Goal: Information Seeking & Learning: Learn about a topic

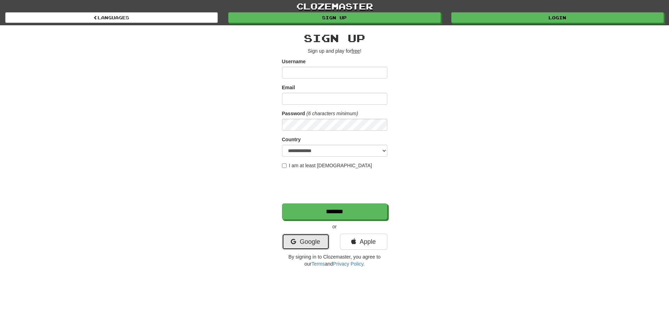
click at [310, 245] on link "Google" at bounding box center [305, 241] width 47 height 16
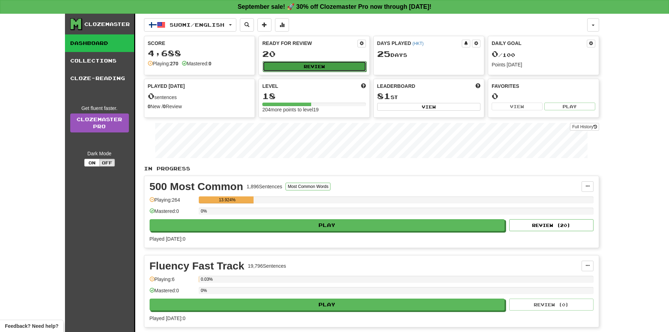
click at [306, 67] on button "Review" at bounding box center [315, 66] width 104 height 11
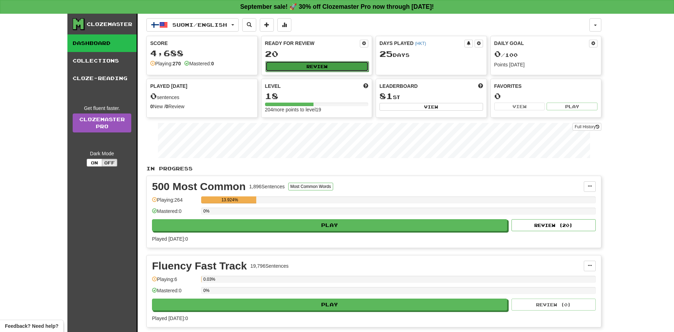
select select "**"
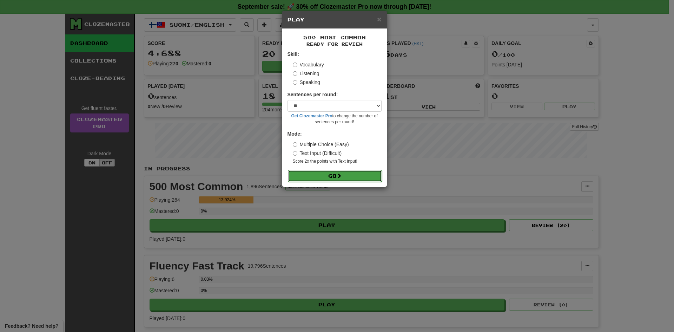
click at [323, 175] on button "Go" at bounding box center [335, 176] width 94 height 12
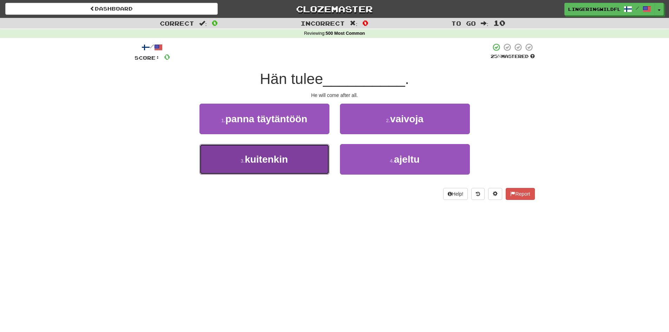
click at [278, 169] on button "3 . kuitenkin" at bounding box center [264, 159] width 130 height 31
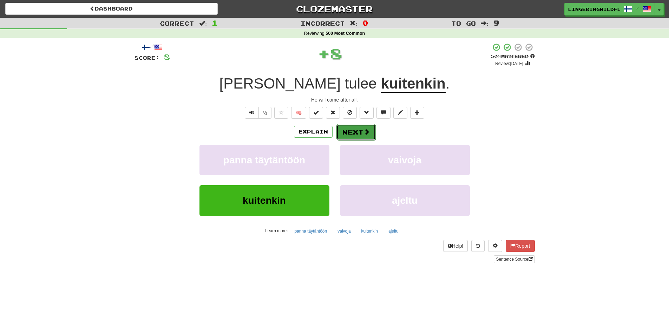
click at [371, 131] on button "Next" at bounding box center [355, 132] width 39 height 16
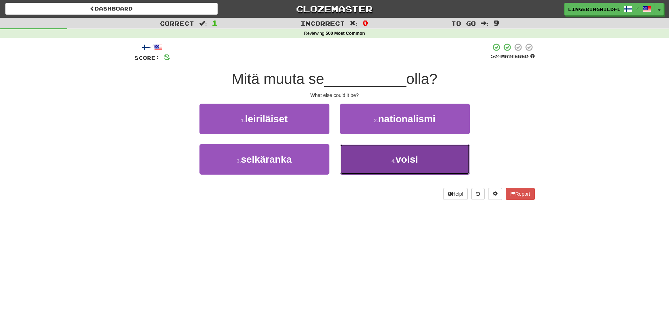
click at [395, 167] on button "4 . voisi" at bounding box center [405, 159] width 130 height 31
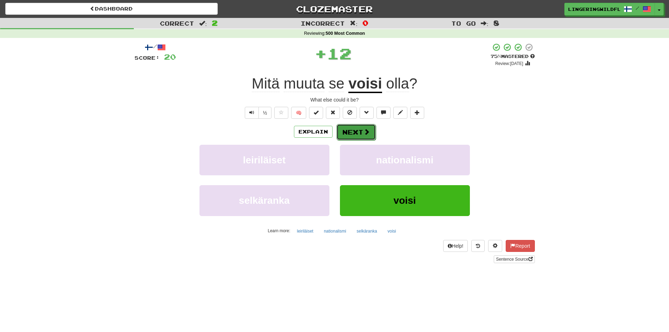
click at [346, 128] on button "Next" at bounding box center [355, 132] width 39 height 16
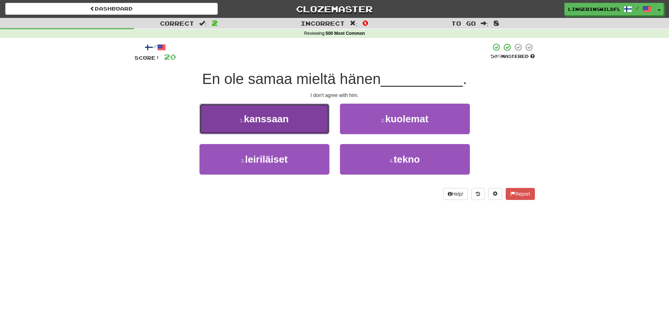
click at [297, 126] on button "1 . kanssaan" at bounding box center [264, 119] width 130 height 31
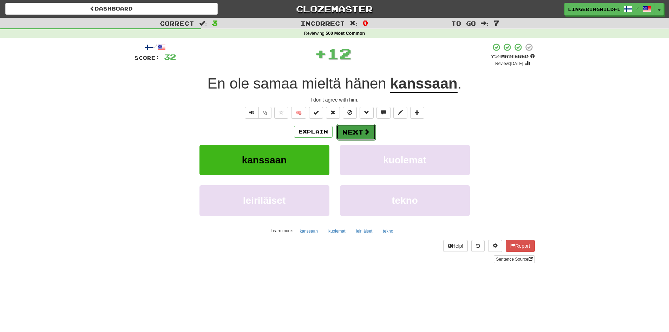
click at [368, 132] on span at bounding box center [366, 131] width 6 height 6
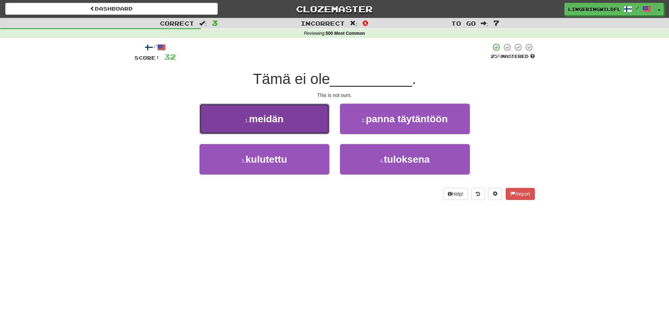
click at [249, 118] on small "1 ." at bounding box center [247, 121] width 4 height 6
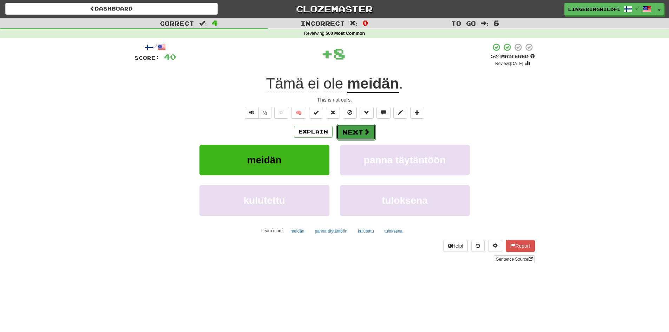
click at [350, 130] on button "Next" at bounding box center [355, 132] width 39 height 16
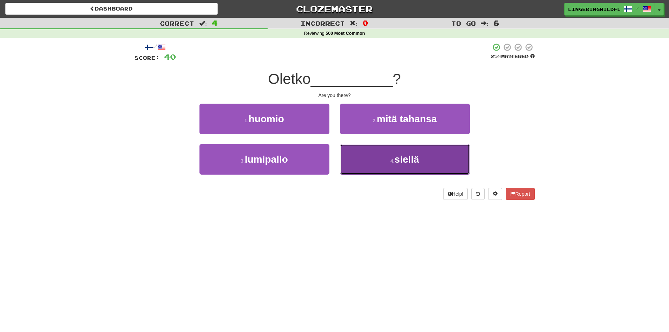
click at [399, 158] on span "siellä" at bounding box center [406, 159] width 25 height 11
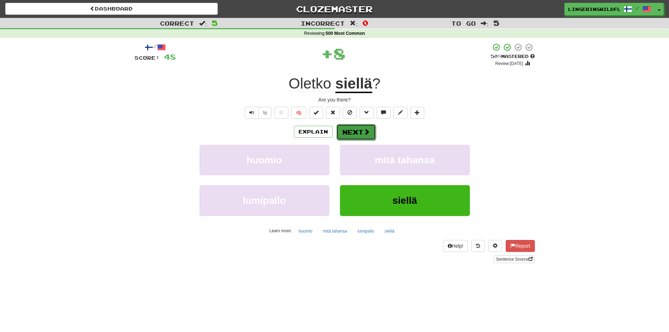
click at [360, 127] on button "Next" at bounding box center [355, 132] width 39 height 16
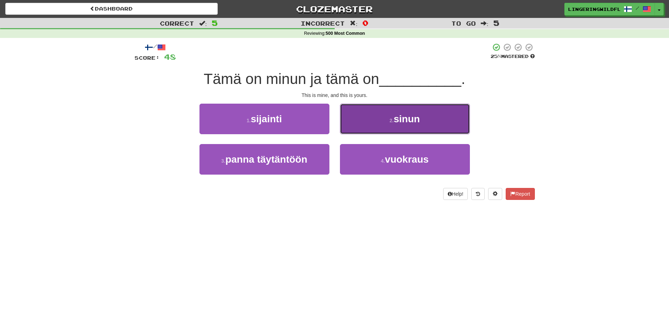
click at [384, 115] on button "2 . sinun" at bounding box center [405, 119] width 130 height 31
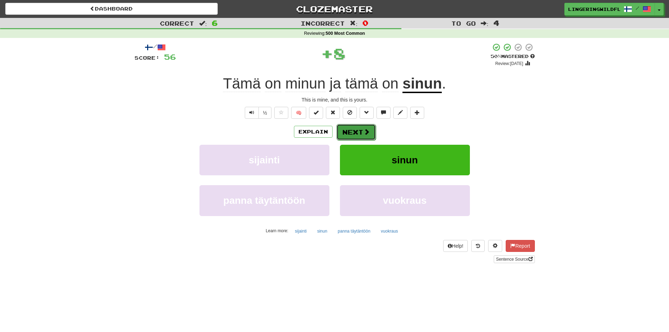
click at [367, 131] on span at bounding box center [366, 131] width 6 height 6
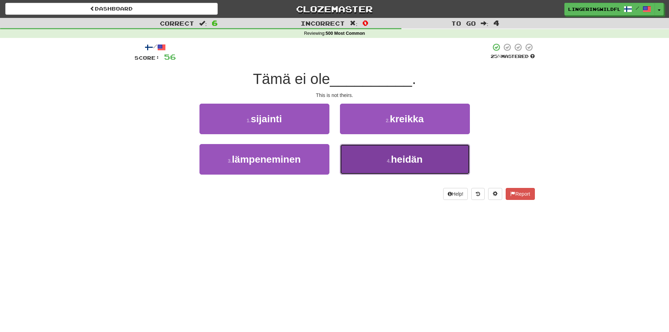
click at [381, 158] on button "4 . heidän" at bounding box center [405, 159] width 130 height 31
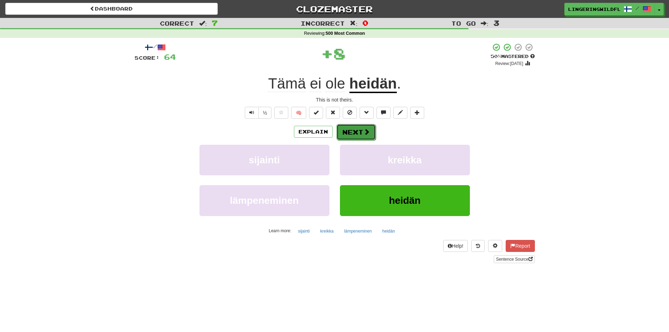
click at [351, 128] on button "Next" at bounding box center [355, 132] width 39 height 16
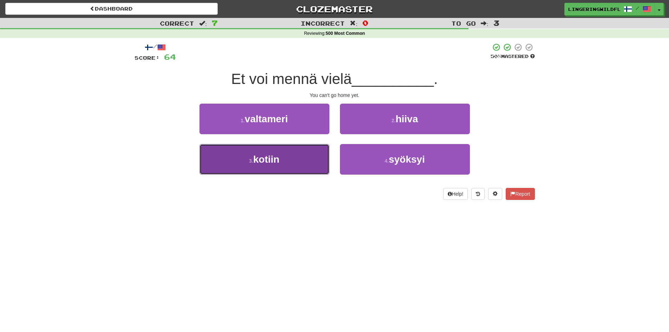
click at [283, 160] on button "3 . kotiin" at bounding box center [264, 159] width 130 height 31
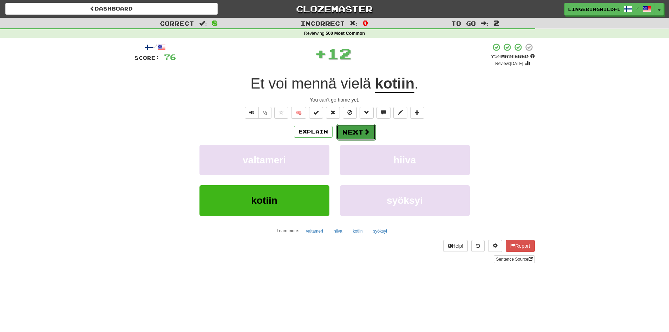
click at [355, 134] on button "Next" at bounding box center [355, 132] width 39 height 16
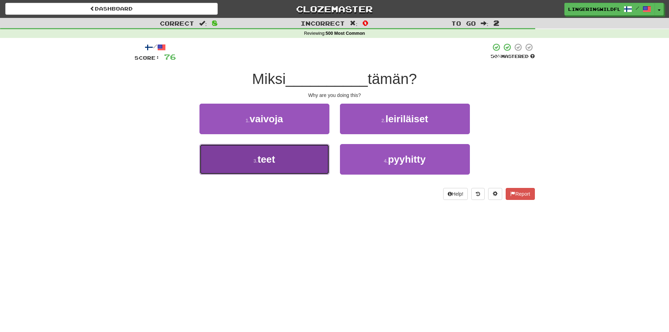
click at [299, 164] on button "3 . teet" at bounding box center [264, 159] width 130 height 31
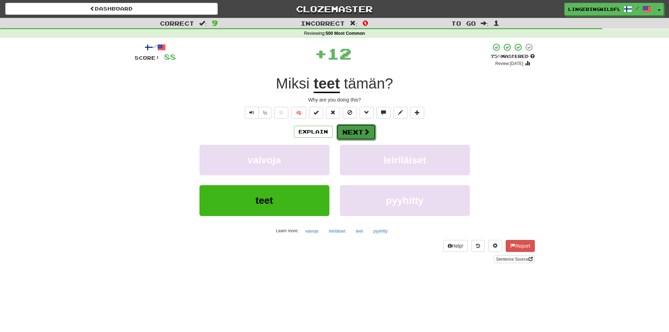
click at [359, 134] on button "Next" at bounding box center [355, 132] width 39 height 16
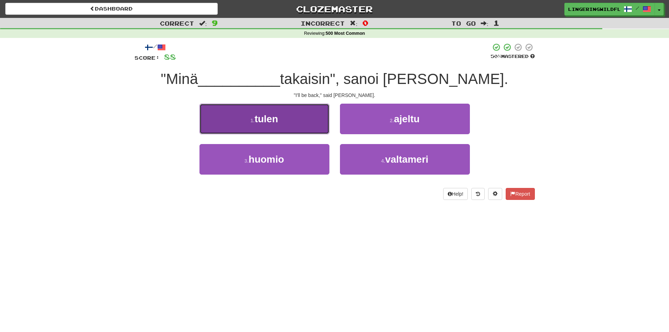
click at [290, 127] on button "1 . tulen" at bounding box center [264, 119] width 130 height 31
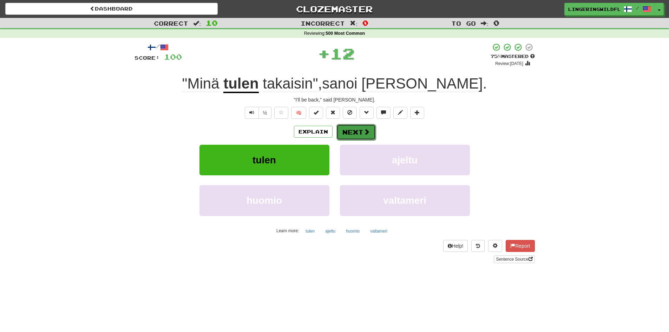
click at [354, 130] on button "Next" at bounding box center [355, 132] width 39 height 16
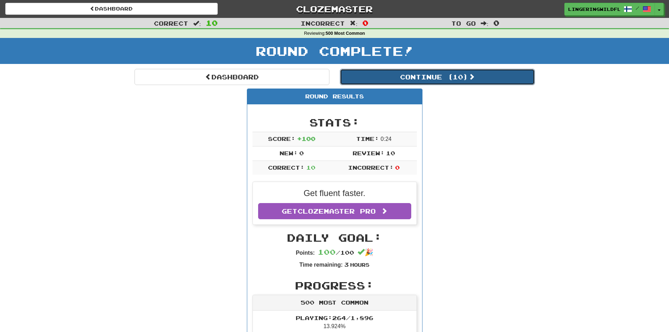
click at [395, 77] on button "Continue ( 10 )" at bounding box center [437, 77] width 195 height 16
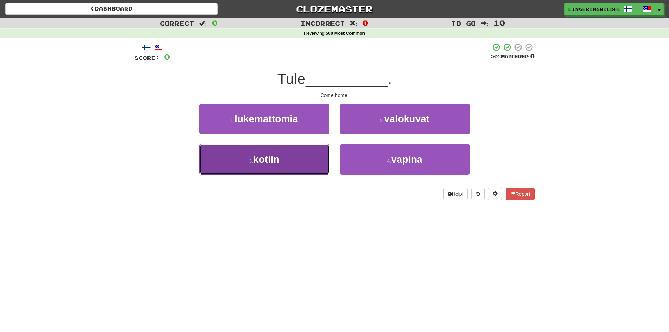
click at [297, 156] on button "3 . kotiin" at bounding box center [264, 159] width 130 height 31
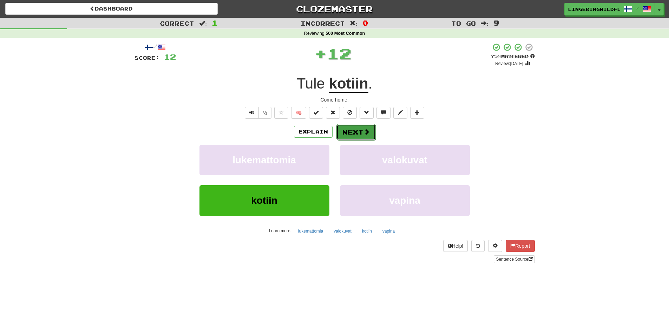
click at [346, 130] on button "Next" at bounding box center [355, 132] width 39 height 16
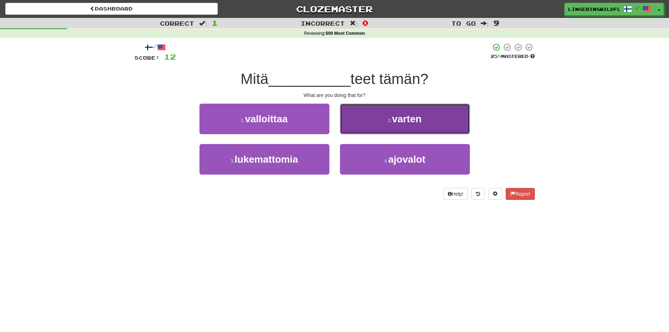
click at [386, 122] on button "2 . varten" at bounding box center [405, 119] width 130 height 31
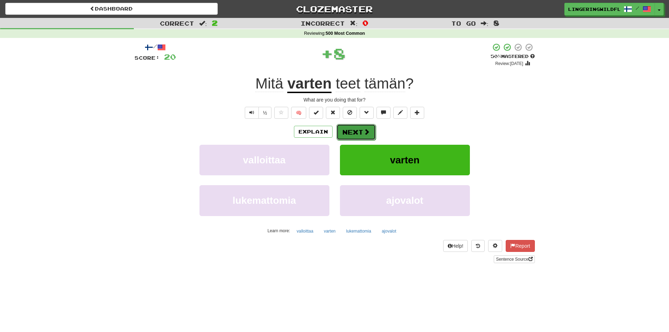
click at [359, 132] on button "Next" at bounding box center [355, 132] width 39 height 16
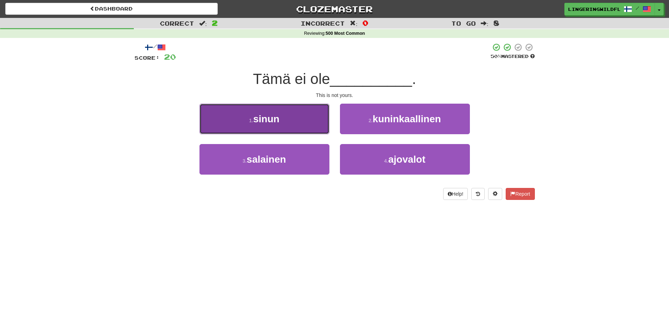
click at [268, 120] on span "sinun" at bounding box center [266, 118] width 26 height 11
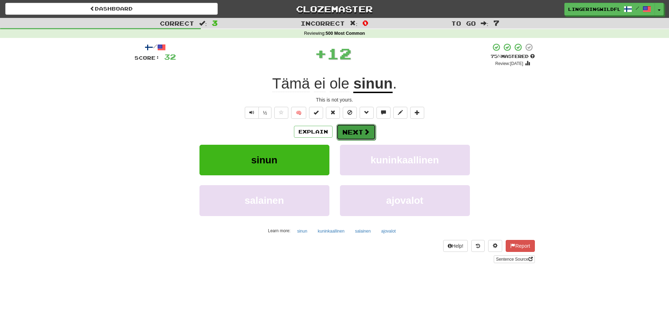
click at [359, 132] on button "Next" at bounding box center [355, 132] width 39 height 16
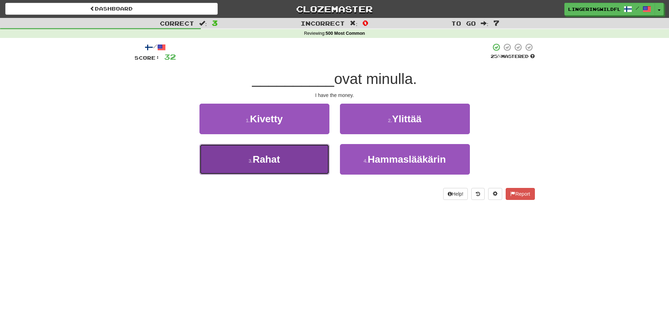
click at [291, 159] on button "3 . Rahat" at bounding box center [264, 159] width 130 height 31
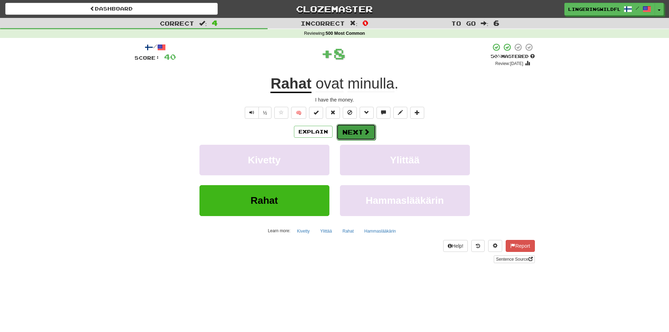
click at [362, 132] on button "Next" at bounding box center [355, 132] width 39 height 16
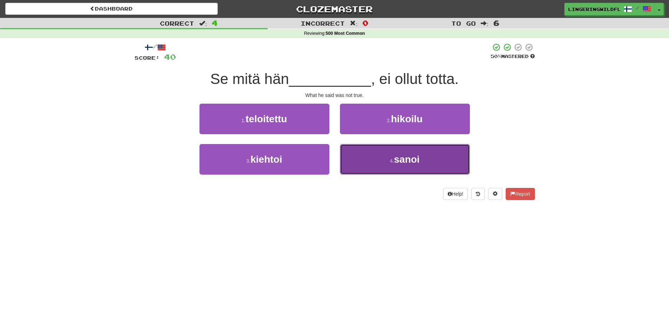
click at [374, 150] on button "4 . sanoi" at bounding box center [405, 159] width 130 height 31
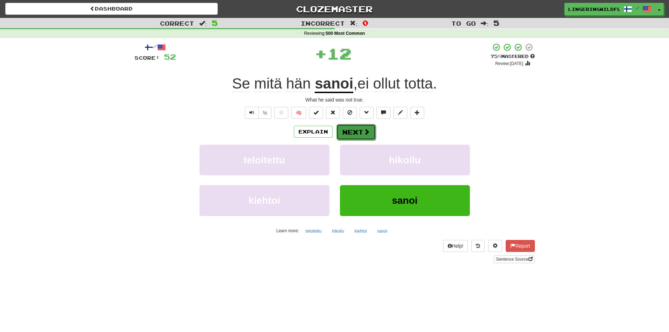
click at [357, 126] on button "Next" at bounding box center [355, 132] width 39 height 16
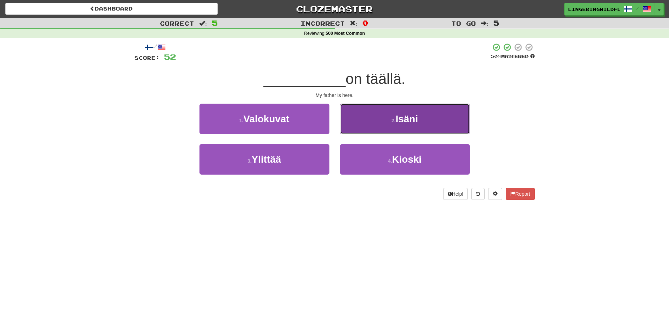
click at [397, 122] on span "Isäni" at bounding box center [406, 118] width 22 height 11
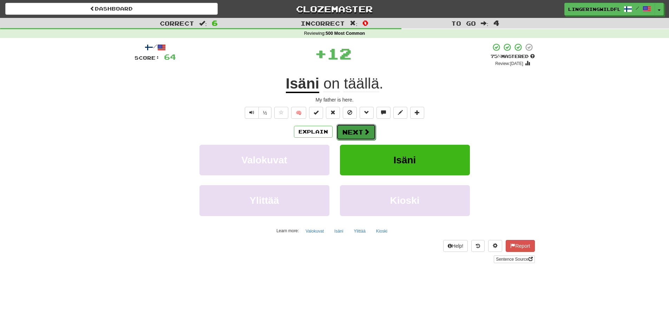
click at [345, 129] on button "Next" at bounding box center [355, 132] width 39 height 16
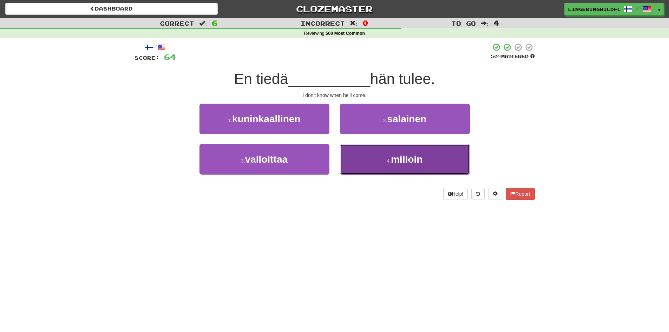
click at [390, 158] on small "4 ." at bounding box center [389, 161] width 4 height 6
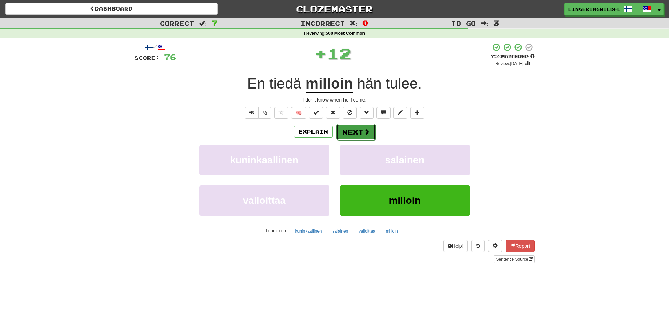
click at [352, 131] on button "Next" at bounding box center [355, 132] width 39 height 16
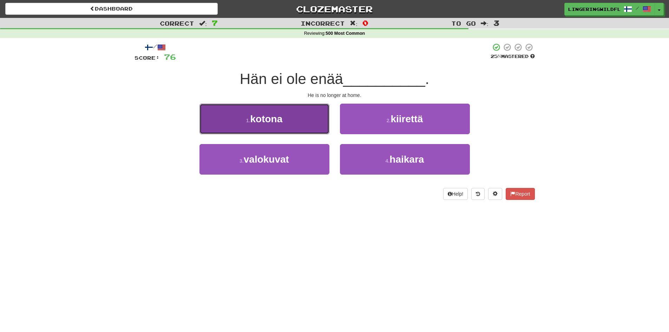
click at [286, 115] on button "1 . kotona" at bounding box center [264, 119] width 130 height 31
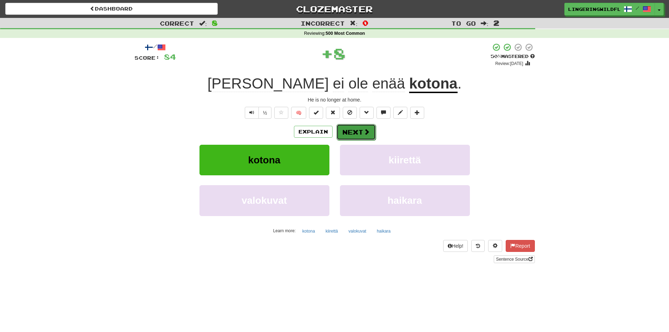
click at [355, 131] on button "Next" at bounding box center [355, 132] width 39 height 16
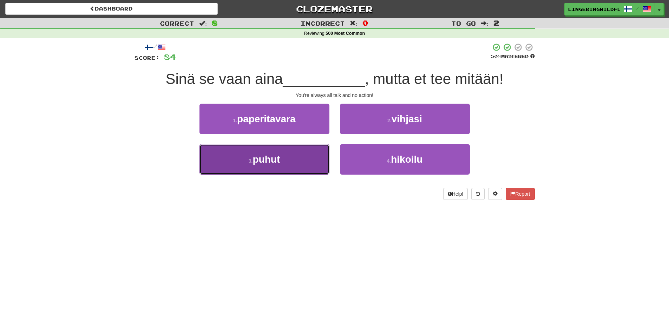
click at [304, 149] on button "3 . puhut" at bounding box center [264, 159] width 130 height 31
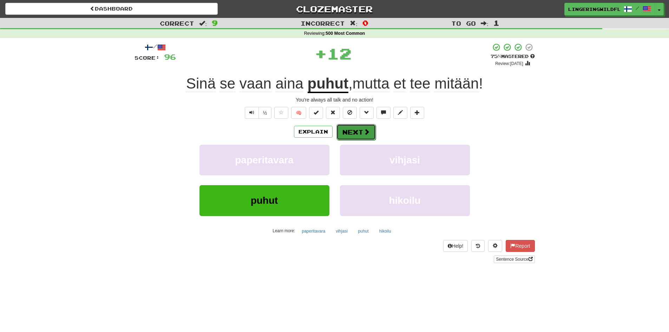
click at [359, 133] on button "Next" at bounding box center [355, 132] width 39 height 16
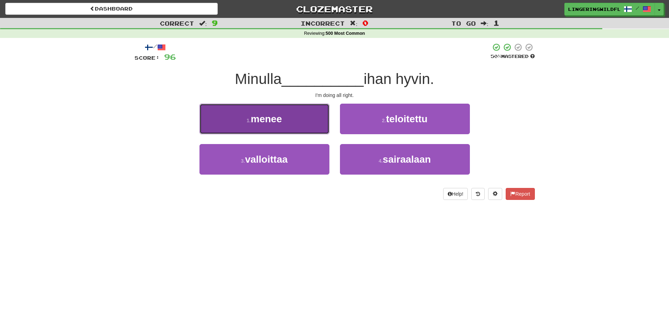
click at [295, 120] on button "1 . menee" at bounding box center [264, 119] width 130 height 31
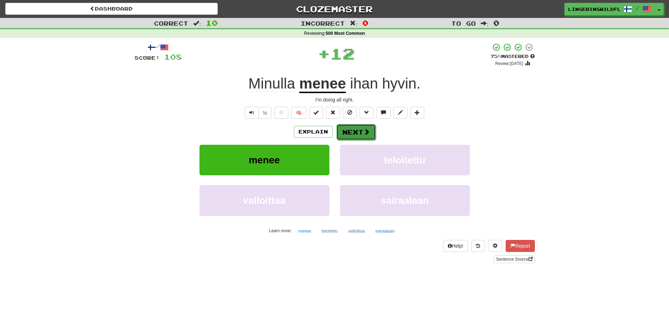
click at [355, 129] on button "Next" at bounding box center [355, 132] width 39 height 16
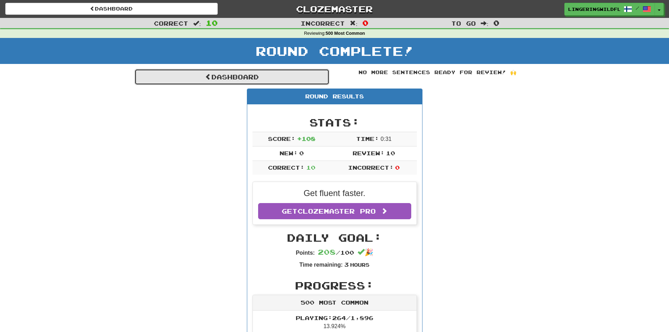
click at [284, 81] on link "Dashboard" at bounding box center [231, 77] width 195 height 16
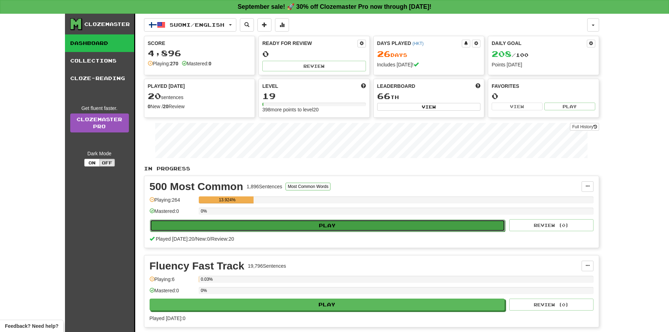
click at [260, 226] on button "Play" at bounding box center [327, 225] width 355 height 12
select select "**"
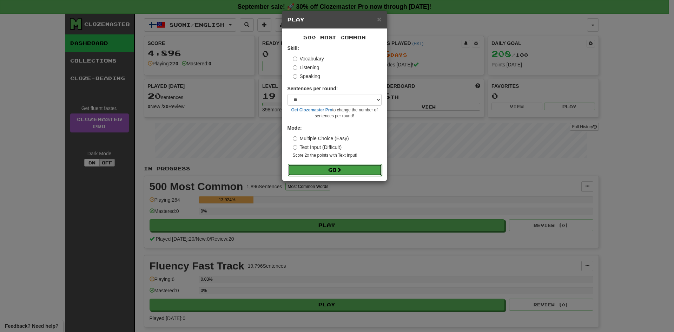
click at [306, 167] on button "Go" at bounding box center [335, 170] width 94 height 12
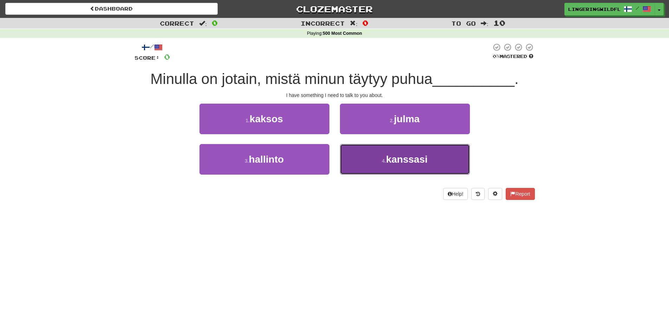
click at [405, 162] on span "kanssasi" at bounding box center [406, 159] width 41 height 11
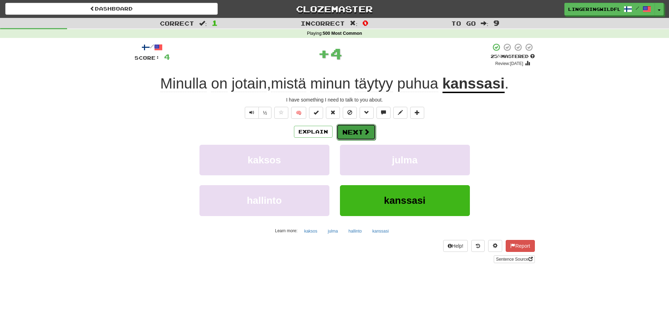
click at [344, 132] on button "Next" at bounding box center [355, 132] width 39 height 16
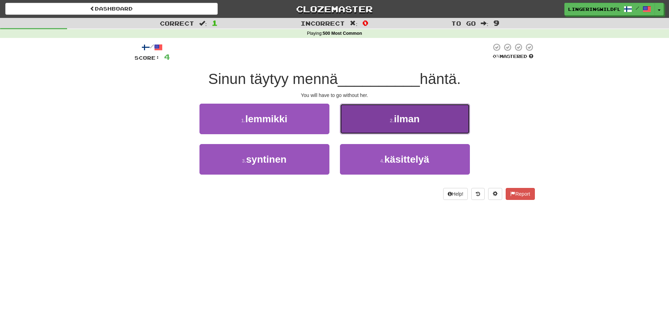
click at [419, 123] on span "ilman" at bounding box center [407, 118] width 26 height 11
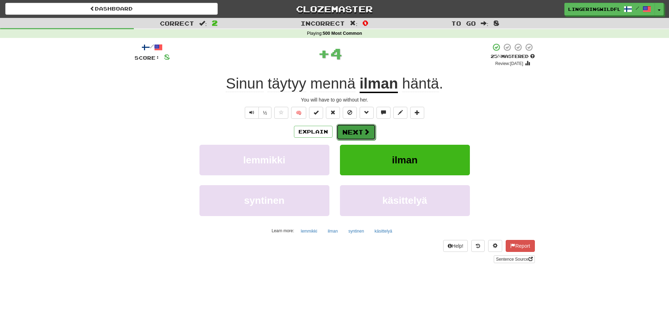
click at [356, 129] on button "Next" at bounding box center [355, 132] width 39 height 16
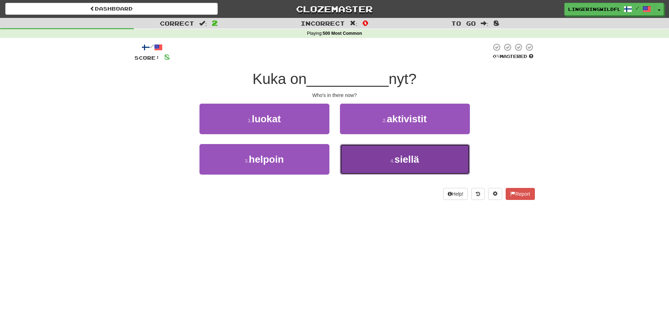
click at [397, 162] on span "siellä" at bounding box center [406, 159] width 25 height 11
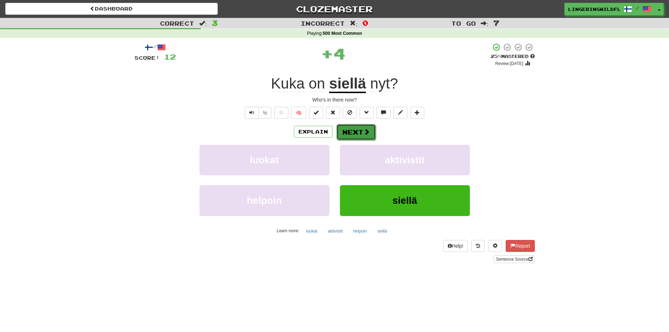
click at [363, 128] on span at bounding box center [366, 131] width 6 height 6
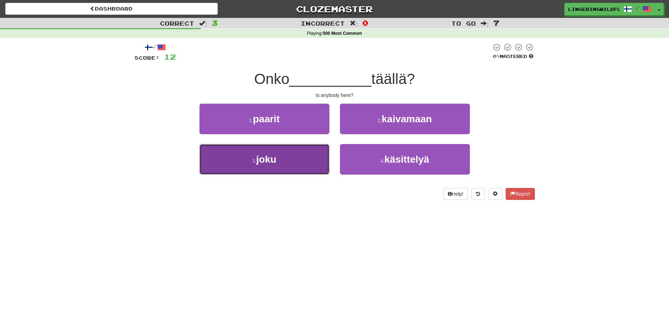
click at [295, 164] on button "3 . joku" at bounding box center [264, 159] width 130 height 31
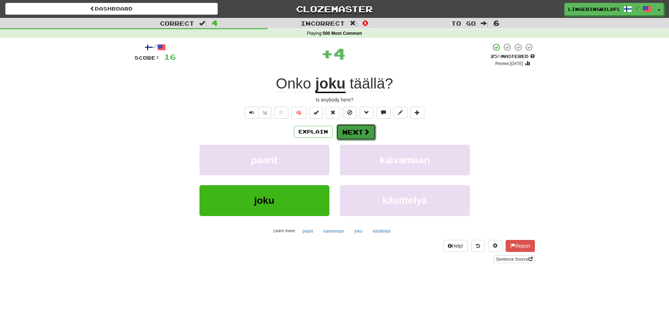
click at [356, 136] on button "Next" at bounding box center [355, 132] width 39 height 16
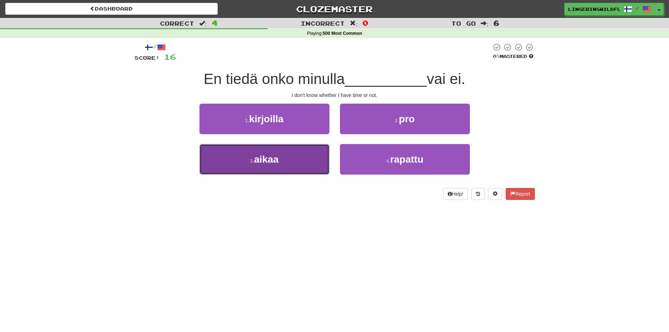
click at [299, 165] on button "3 . aikaa" at bounding box center [264, 159] width 130 height 31
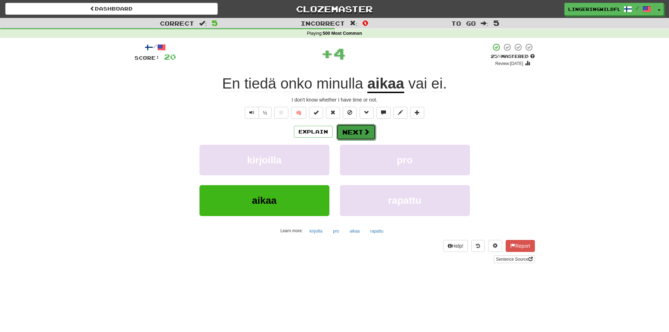
click at [369, 132] on button "Next" at bounding box center [355, 132] width 39 height 16
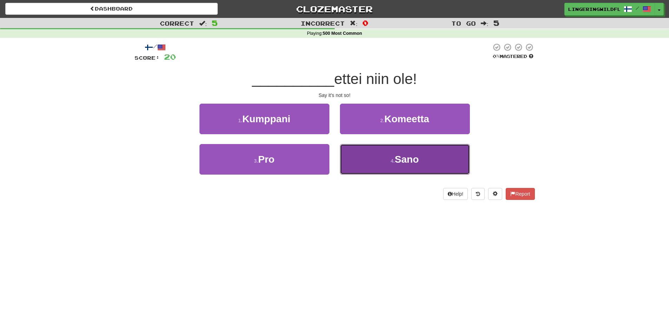
click at [397, 161] on span "Sano" at bounding box center [407, 159] width 24 height 11
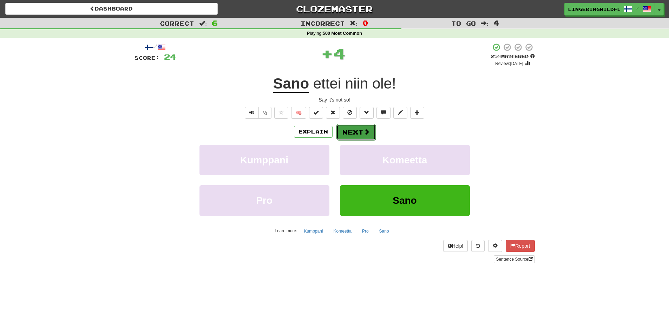
click at [354, 134] on button "Next" at bounding box center [355, 132] width 39 height 16
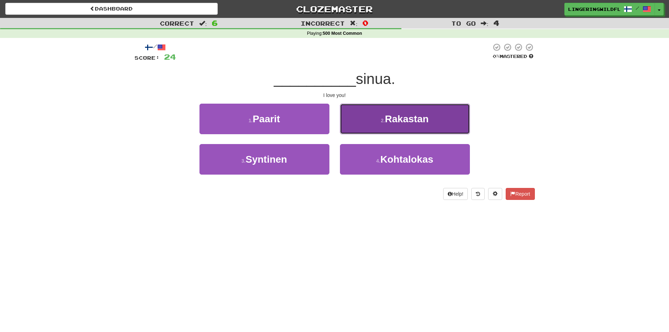
click at [413, 119] on span "Rakastan" at bounding box center [407, 118] width 44 height 11
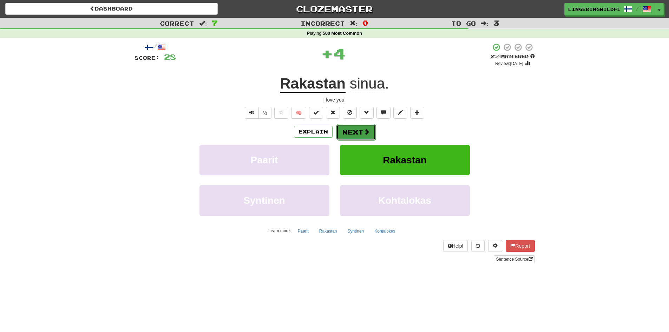
click at [346, 131] on button "Next" at bounding box center [355, 132] width 39 height 16
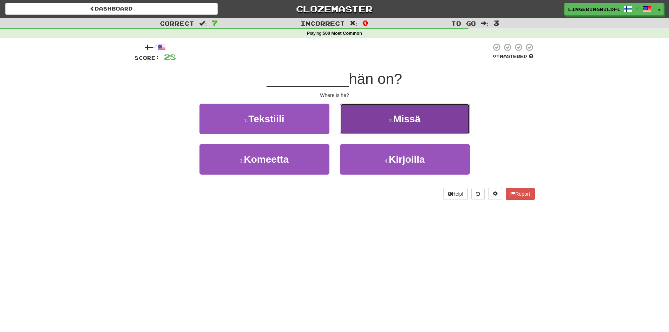
click at [400, 123] on span "Missä" at bounding box center [406, 118] width 27 height 11
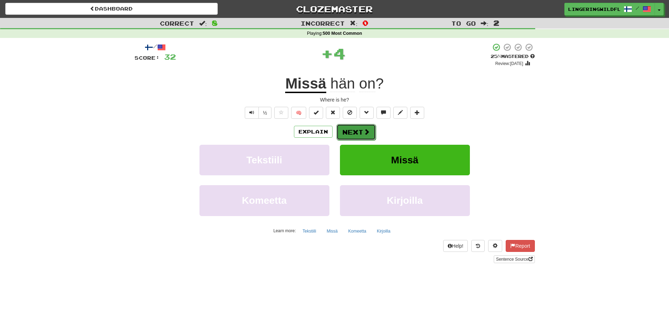
click at [364, 130] on span at bounding box center [366, 131] width 6 height 6
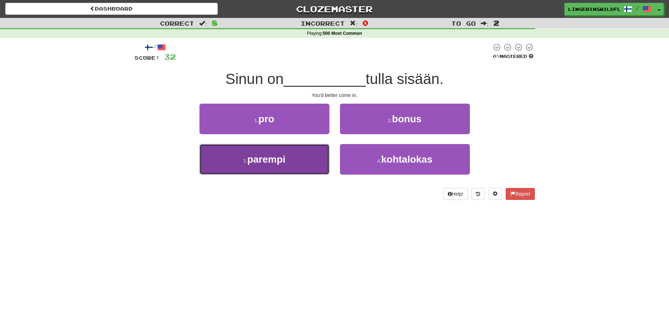
click at [309, 161] on button "3 . parempi" at bounding box center [264, 159] width 130 height 31
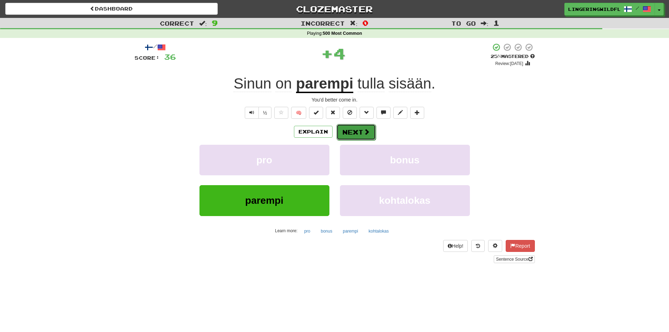
click at [365, 128] on span at bounding box center [366, 131] width 6 height 6
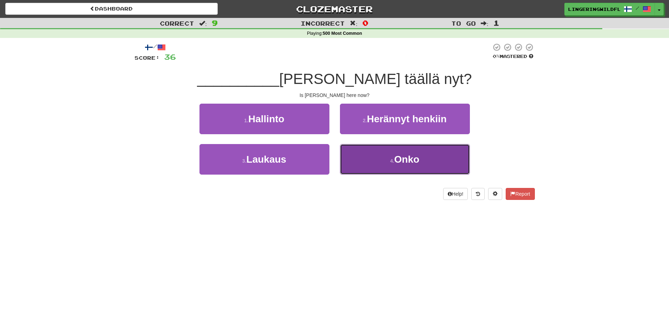
click at [416, 157] on span "Onko" at bounding box center [406, 159] width 25 height 11
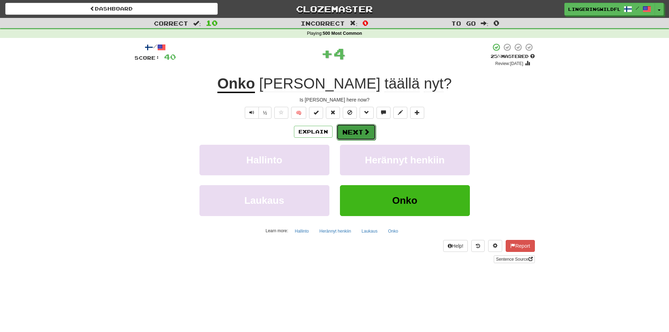
click at [358, 130] on button "Next" at bounding box center [355, 132] width 39 height 16
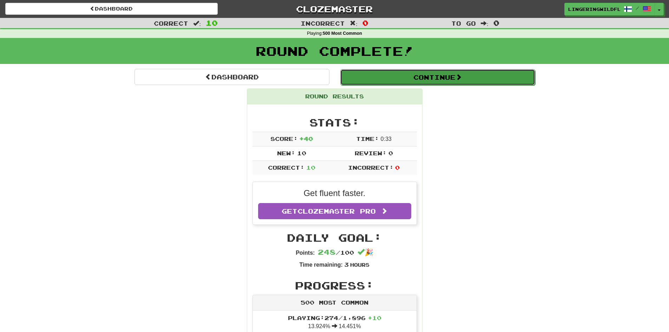
click at [400, 80] on button "Continue" at bounding box center [437, 77] width 195 height 16
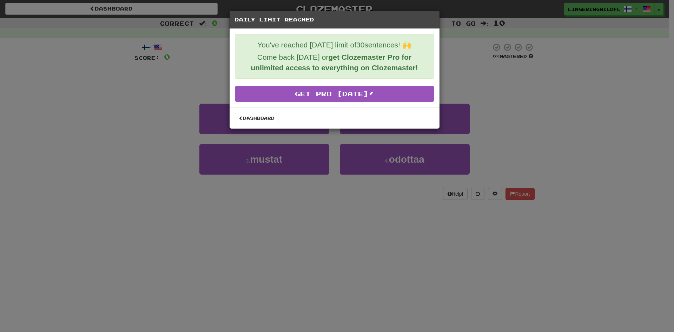
click at [264, 112] on div "Dashboard" at bounding box center [335, 117] width 210 height 21
click at [261, 116] on link "Dashboard" at bounding box center [257, 118] width 44 height 11
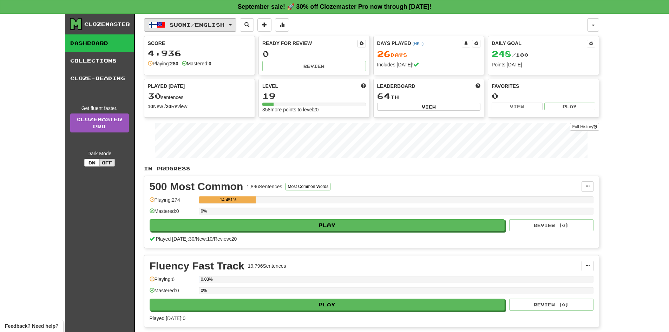
click at [201, 25] on span "Suomi / English" at bounding box center [197, 25] width 55 height 6
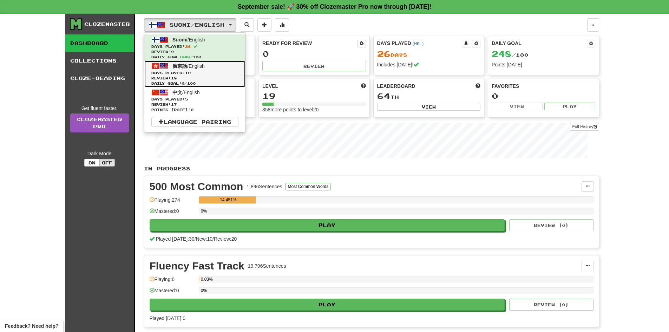
click at [195, 72] on span "Days Played: 10" at bounding box center [194, 72] width 87 height 5
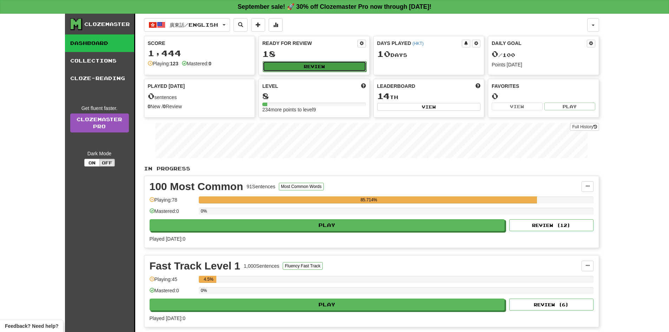
click at [322, 66] on button "Review" at bounding box center [315, 66] width 104 height 11
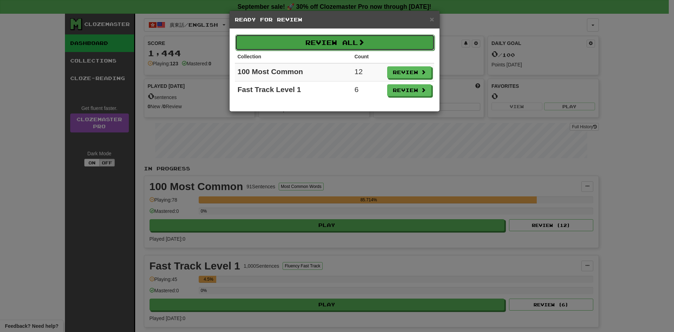
click at [372, 39] on button "Review All" at bounding box center [334, 42] width 199 height 16
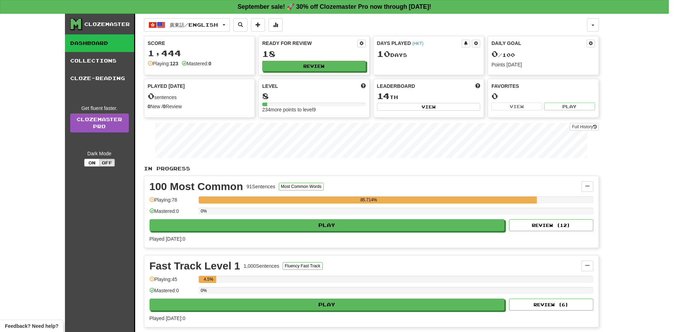
select select "**"
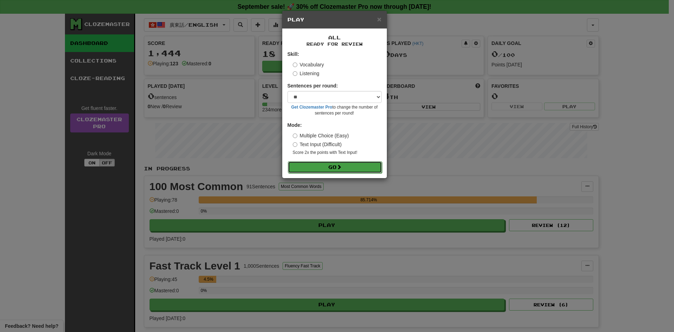
click at [322, 166] on button "Go" at bounding box center [335, 167] width 94 height 12
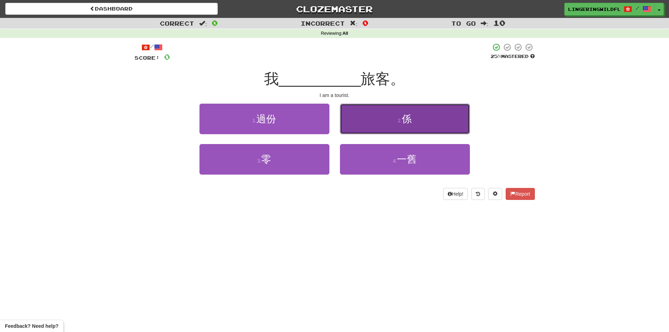
click at [396, 118] on button "2 . 係" at bounding box center [405, 119] width 130 height 31
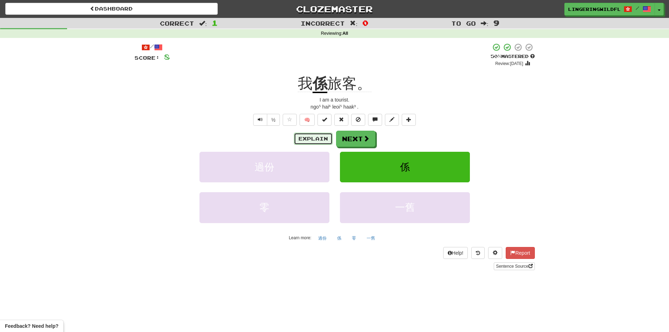
click at [315, 139] on button "Explain" at bounding box center [313, 139] width 39 height 12
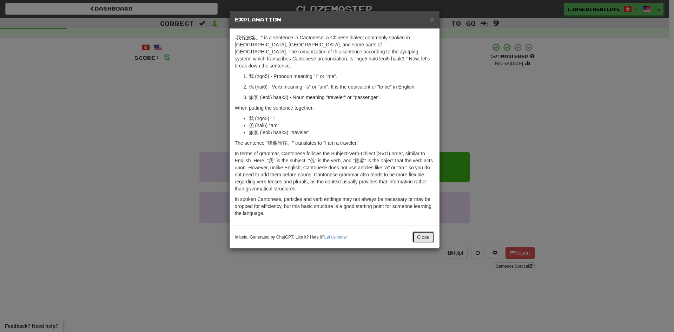
click at [421, 231] on button "Close" at bounding box center [423, 237] width 22 height 12
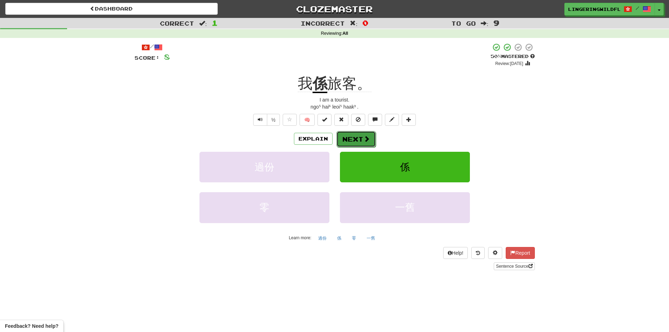
click at [353, 137] on button "Next" at bounding box center [355, 139] width 39 height 16
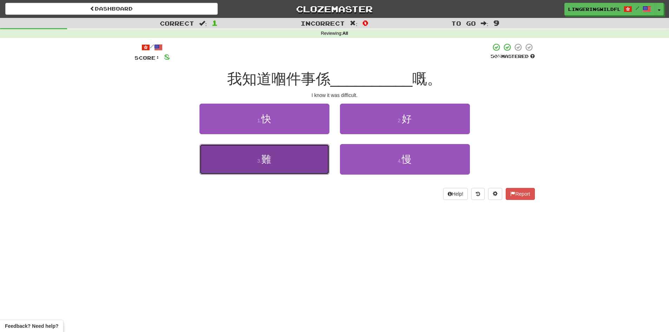
click at [282, 157] on button "3 . 難" at bounding box center [264, 159] width 130 height 31
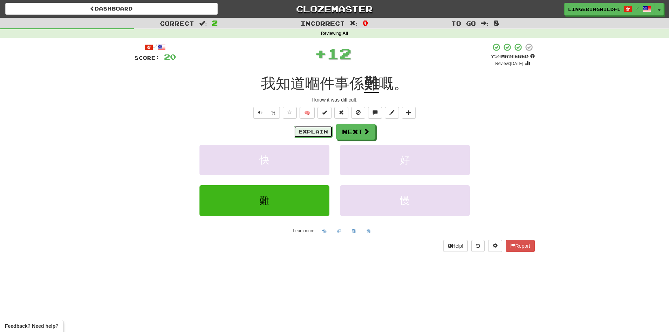
click at [318, 133] on button "Explain" at bounding box center [313, 132] width 39 height 12
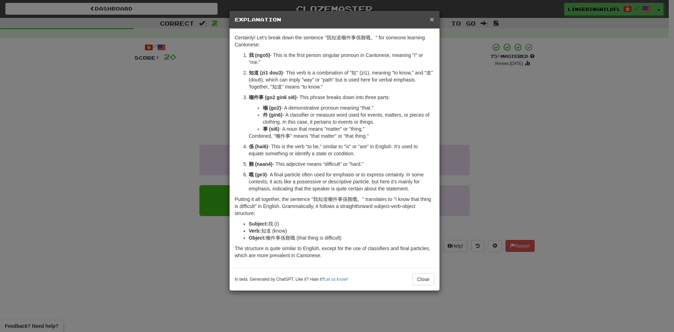
click at [432, 17] on span "×" at bounding box center [432, 19] width 4 height 8
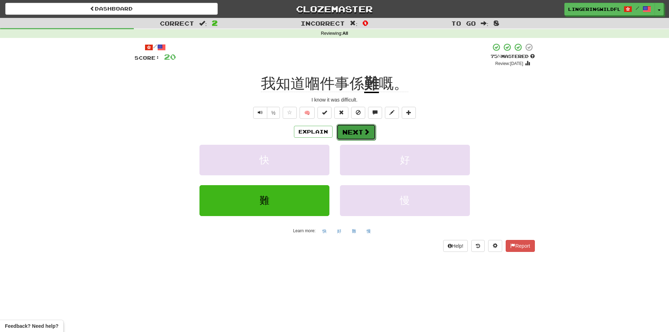
click at [347, 138] on button "Next" at bounding box center [355, 132] width 39 height 16
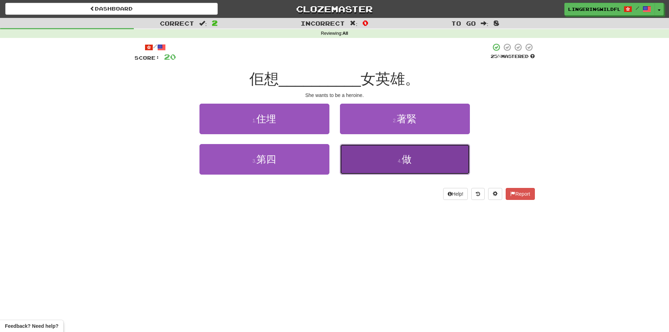
click at [397, 152] on button "4 . 做" at bounding box center [405, 159] width 130 height 31
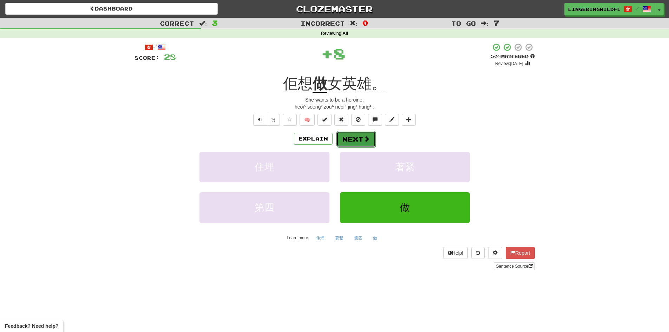
click at [353, 139] on button "Next" at bounding box center [355, 139] width 39 height 16
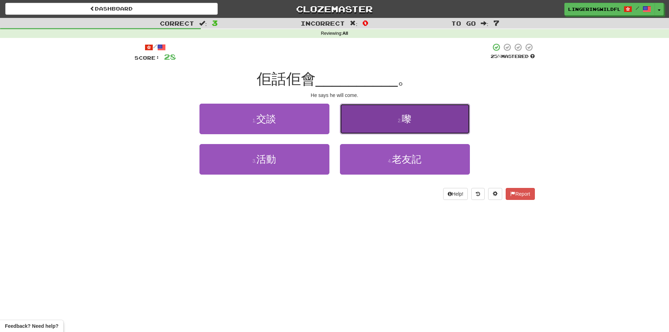
click at [409, 127] on button "2 . 嚟" at bounding box center [405, 119] width 130 height 31
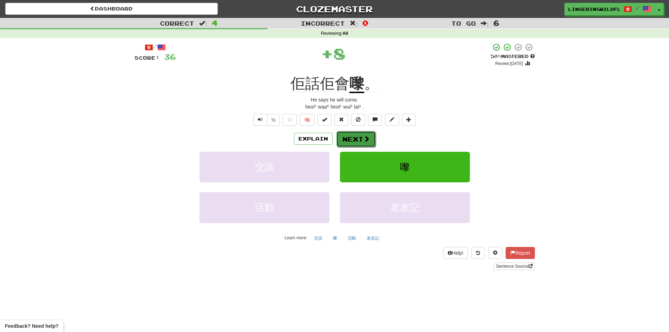
click at [355, 137] on button "Next" at bounding box center [355, 139] width 39 height 16
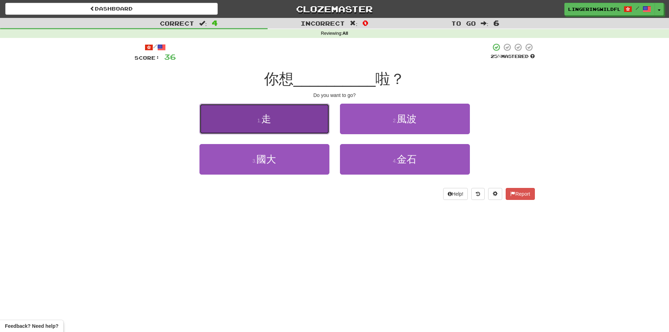
click at [287, 127] on button "1 . 走" at bounding box center [264, 119] width 130 height 31
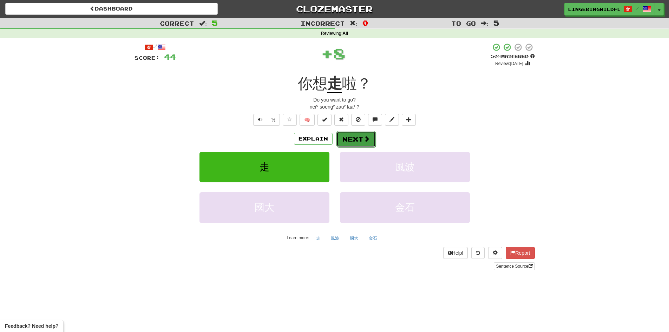
click at [359, 138] on button "Next" at bounding box center [355, 139] width 39 height 16
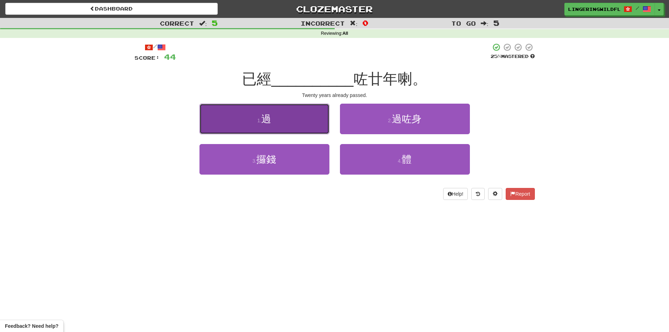
click at [293, 122] on button "1 . 過" at bounding box center [264, 119] width 130 height 31
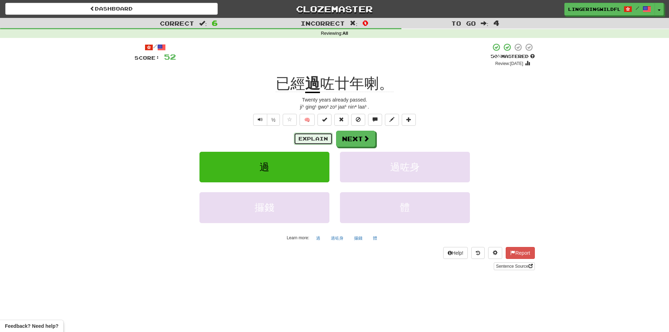
click at [301, 137] on button "Explain" at bounding box center [313, 139] width 39 height 12
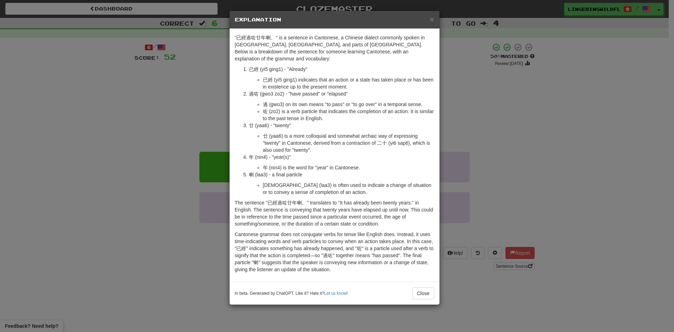
click at [435, 17] on div "× Explanation" at bounding box center [335, 20] width 210 height 18
click at [430, 19] on span "×" at bounding box center [432, 19] width 4 height 8
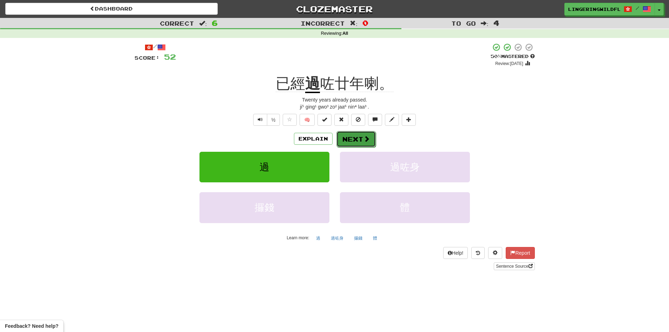
click at [355, 140] on button "Next" at bounding box center [355, 139] width 39 height 16
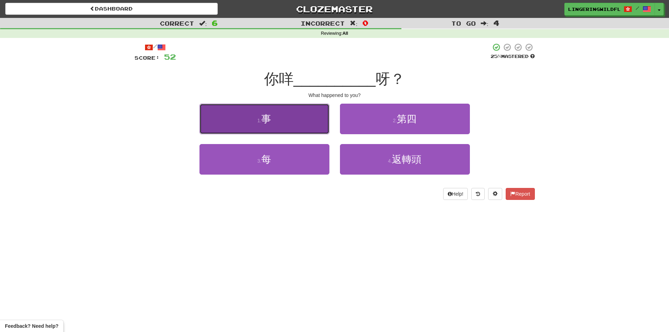
click at [302, 120] on button "1 . 事" at bounding box center [264, 119] width 130 height 31
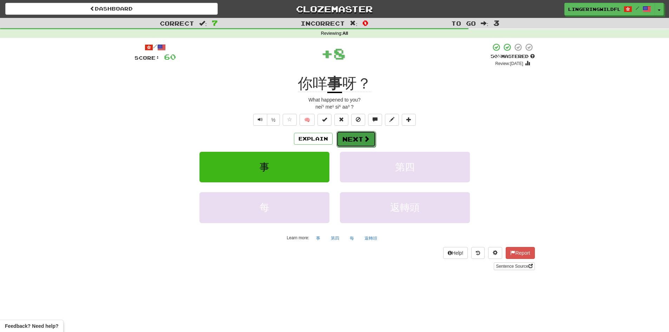
click at [369, 141] on button "Next" at bounding box center [355, 139] width 39 height 16
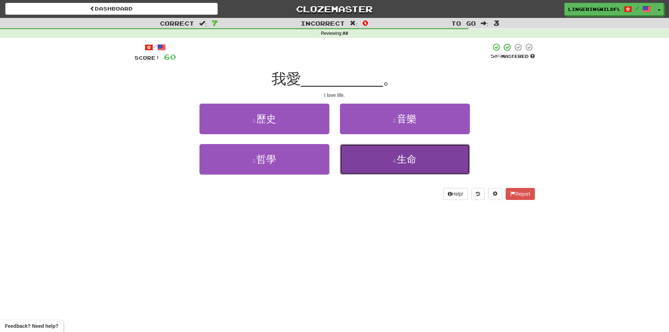
click at [435, 158] on button "4 . 生命" at bounding box center [405, 159] width 130 height 31
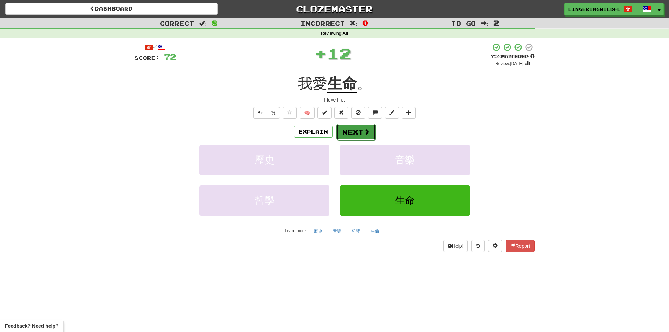
click at [363, 131] on span at bounding box center [366, 131] width 6 height 6
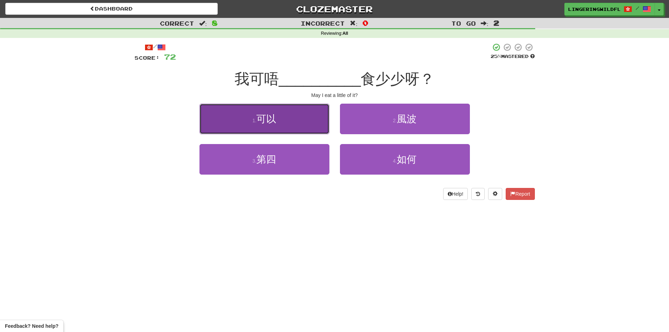
click at [284, 128] on button "1 . 可以" at bounding box center [264, 119] width 130 height 31
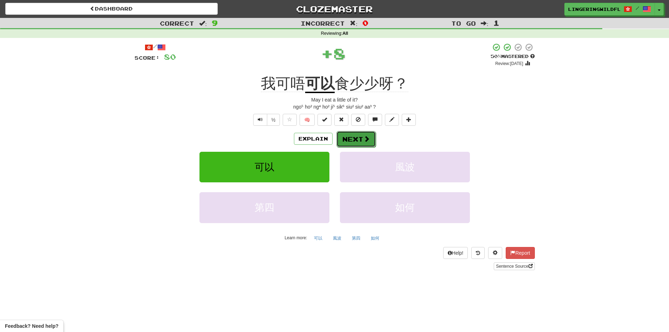
click at [353, 136] on button "Next" at bounding box center [355, 139] width 39 height 16
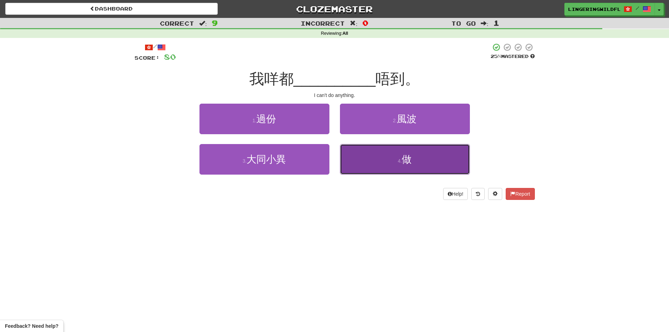
click at [419, 161] on button "4 . 做" at bounding box center [405, 159] width 130 height 31
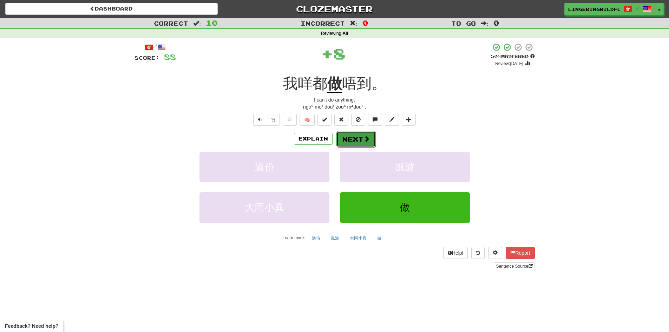
click at [341, 135] on button "Next" at bounding box center [355, 139] width 39 height 16
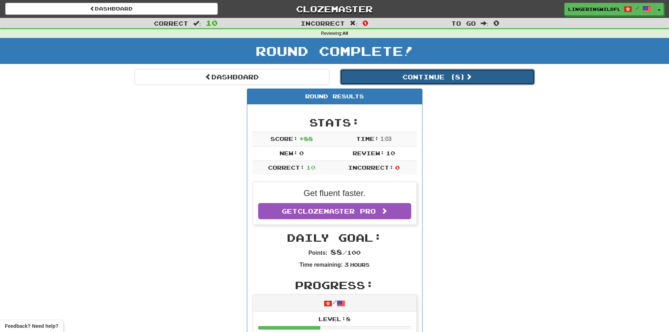
click at [385, 76] on button "Continue ( 8 )" at bounding box center [437, 77] width 195 height 16
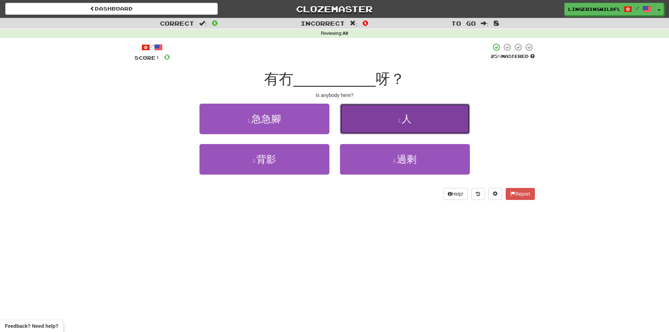
click at [402, 120] on small "2 ." at bounding box center [400, 121] width 4 height 6
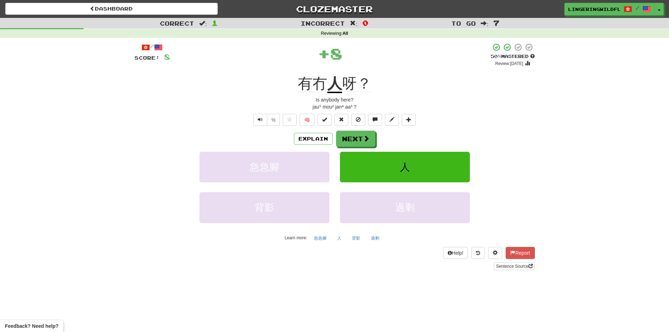
click at [352, 149] on div "Explain Next 急急腳 人 背影 過剩 Learn more: 急急腳 人 背影 過剩" at bounding box center [334, 187] width 400 height 113
click at [354, 138] on button "Next" at bounding box center [355, 139] width 39 height 16
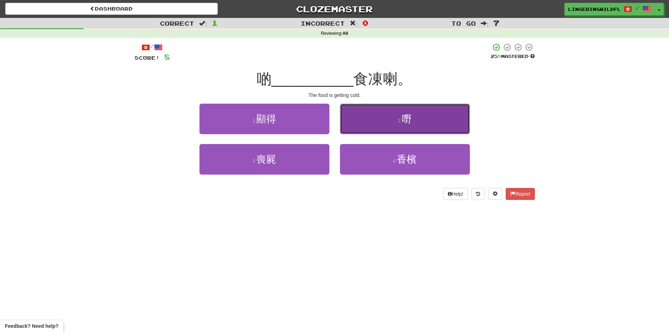
click at [388, 122] on button "2 . 嘢" at bounding box center [405, 119] width 130 height 31
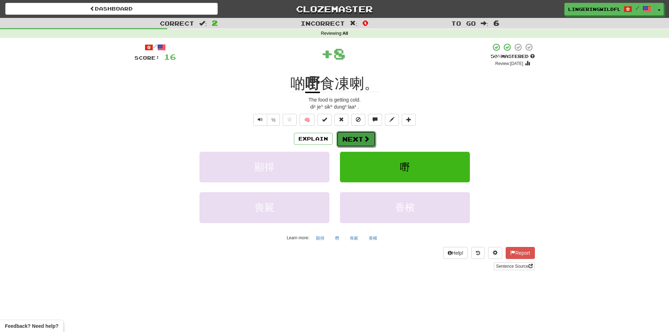
click at [358, 138] on button "Next" at bounding box center [355, 139] width 39 height 16
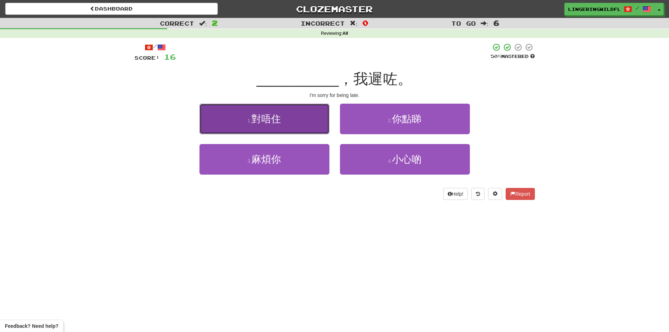
click at [282, 119] on button "1 . 對唔住" at bounding box center [264, 119] width 130 height 31
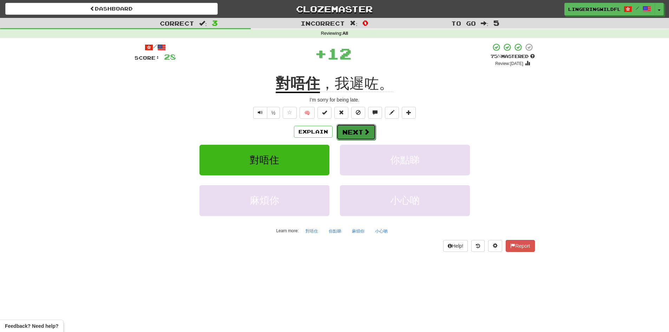
click at [365, 131] on span at bounding box center [366, 131] width 6 height 6
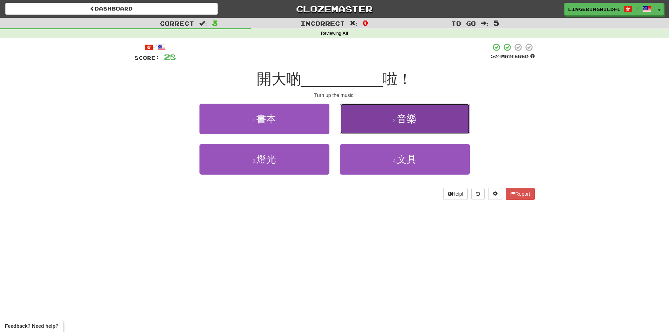
click at [439, 126] on button "2 . 音樂" at bounding box center [405, 119] width 130 height 31
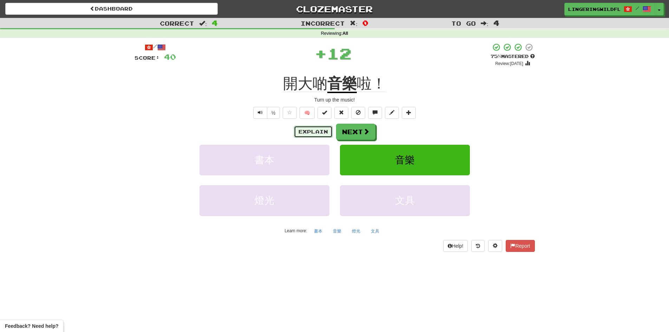
click at [303, 133] on button "Explain" at bounding box center [313, 132] width 39 height 12
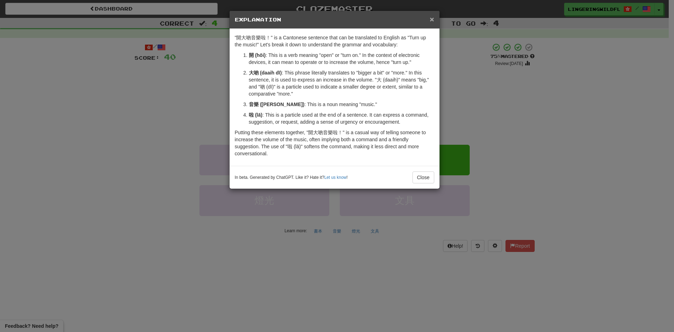
click at [434, 22] on span "×" at bounding box center [432, 19] width 4 height 8
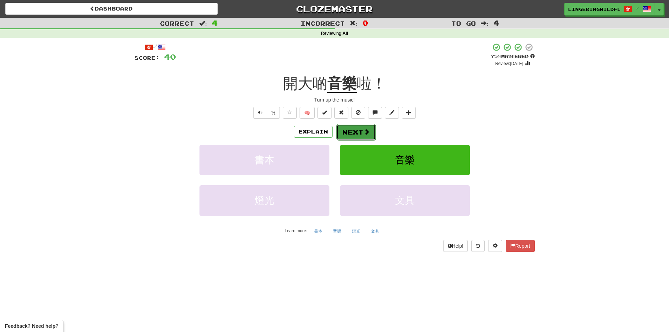
click at [363, 132] on span at bounding box center [366, 131] width 6 height 6
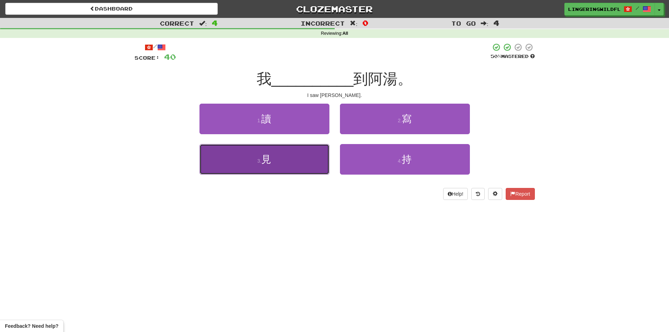
click at [278, 164] on button "3 . 見" at bounding box center [264, 159] width 130 height 31
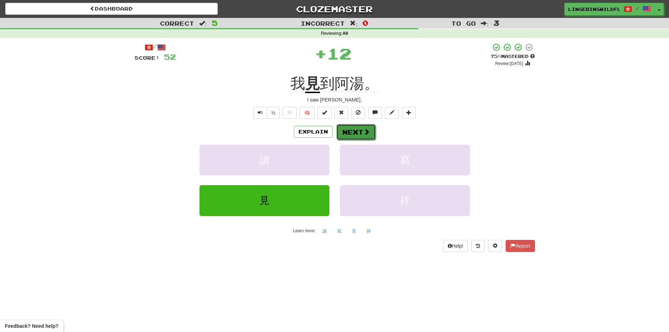
click at [362, 131] on button "Next" at bounding box center [355, 132] width 39 height 16
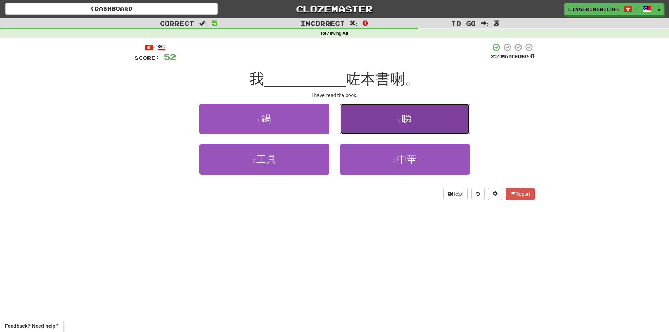
click at [418, 119] on button "2 . 睇" at bounding box center [405, 119] width 130 height 31
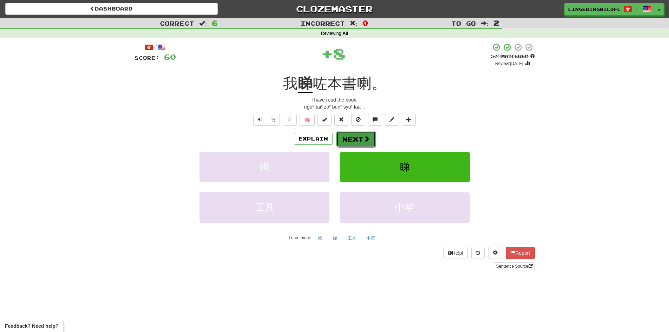
click at [362, 133] on button "Next" at bounding box center [355, 139] width 39 height 16
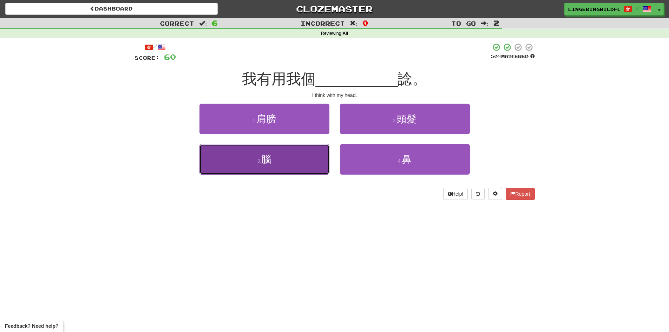
click at [284, 156] on button "3 . 腦" at bounding box center [264, 159] width 130 height 31
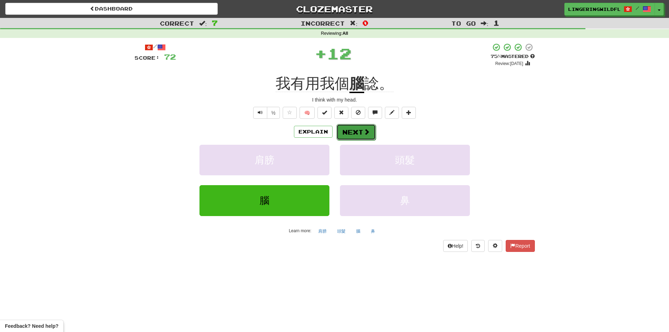
click at [361, 130] on button "Next" at bounding box center [355, 132] width 39 height 16
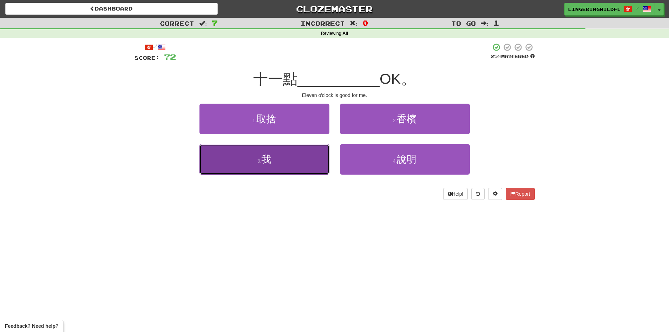
click at [280, 162] on button "3 . 我" at bounding box center [264, 159] width 130 height 31
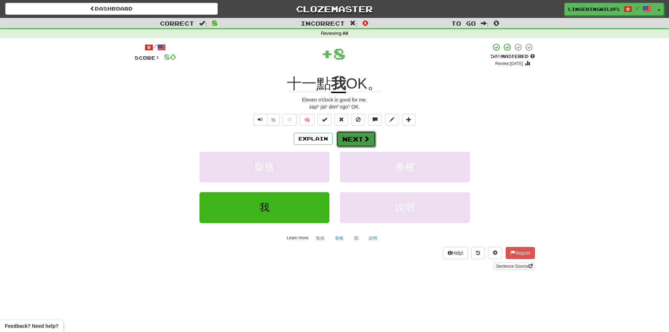
click at [352, 144] on button "Next" at bounding box center [355, 139] width 39 height 16
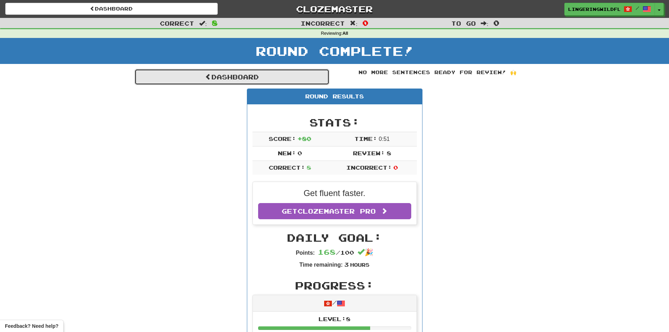
click at [249, 79] on link "Dashboard" at bounding box center [231, 77] width 195 height 16
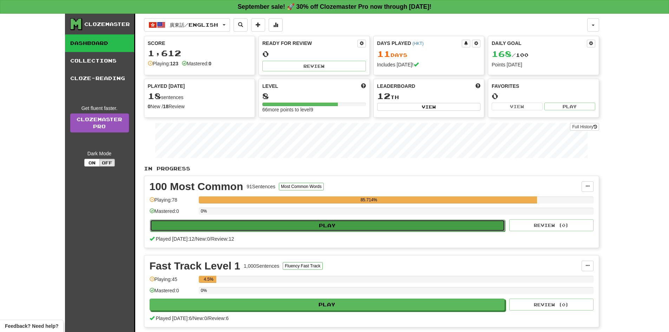
click at [297, 226] on button "Play" at bounding box center [327, 225] width 355 height 12
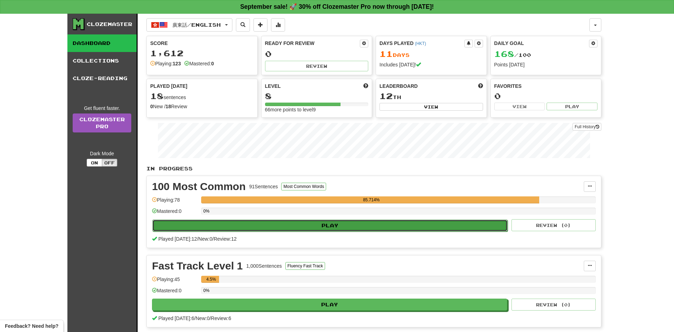
select select "**"
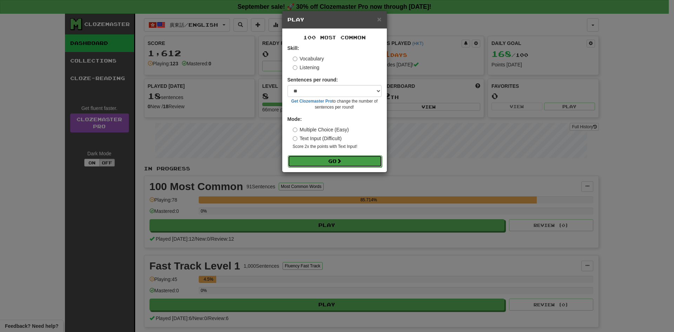
click at [330, 164] on button "Go" at bounding box center [335, 161] width 94 height 12
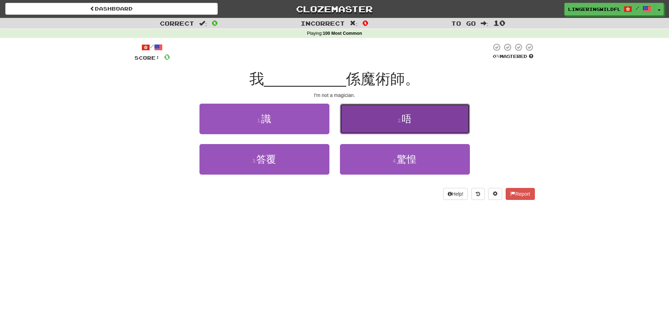
click at [384, 124] on button "2 . 唔" at bounding box center [405, 119] width 130 height 31
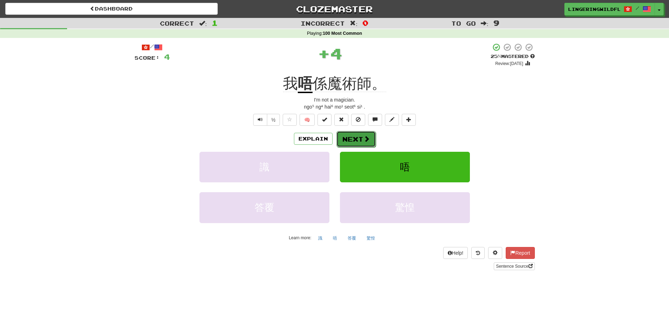
click at [346, 137] on button "Next" at bounding box center [355, 139] width 39 height 16
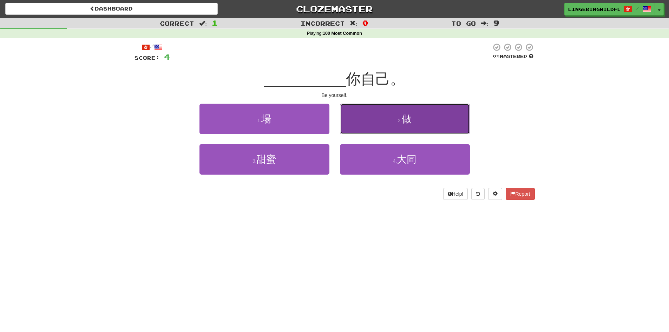
click at [400, 116] on button "2 . 做" at bounding box center [405, 119] width 130 height 31
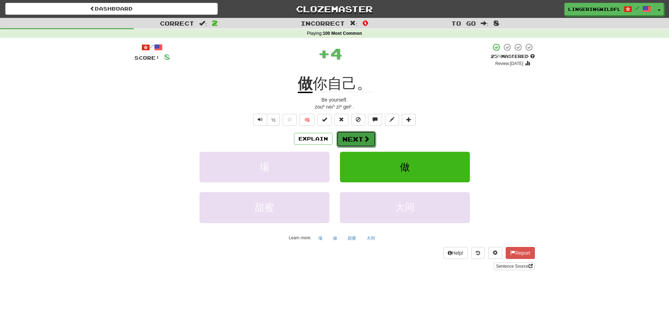
click at [351, 137] on button "Next" at bounding box center [355, 139] width 39 height 16
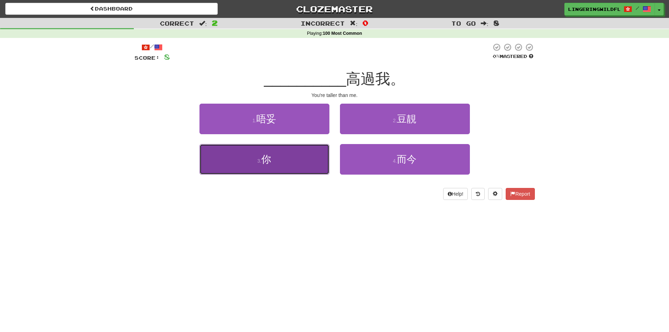
click at [286, 162] on button "3 . 你" at bounding box center [264, 159] width 130 height 31
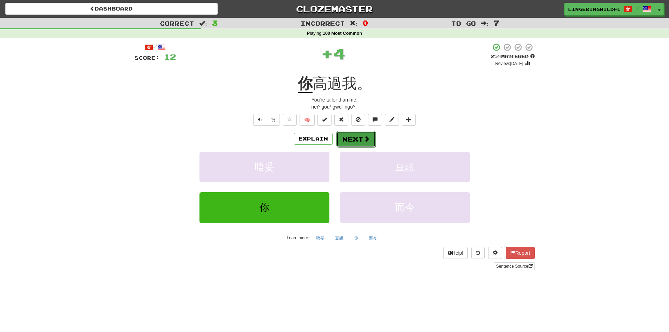
click at [347, 138] on button "Next" at bounding box center [355, 139] width 39 height 16
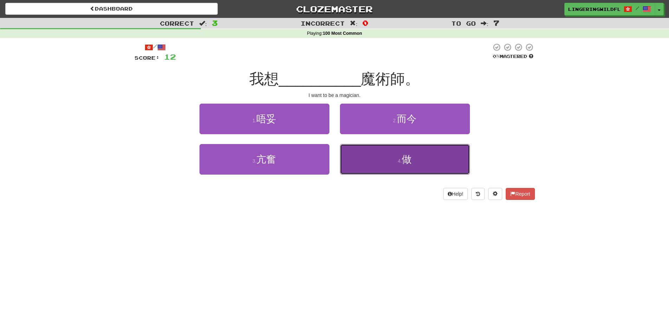
click at [397, 166] on button "4 . 做" at bounding box center [405, 159] width 130 height 31
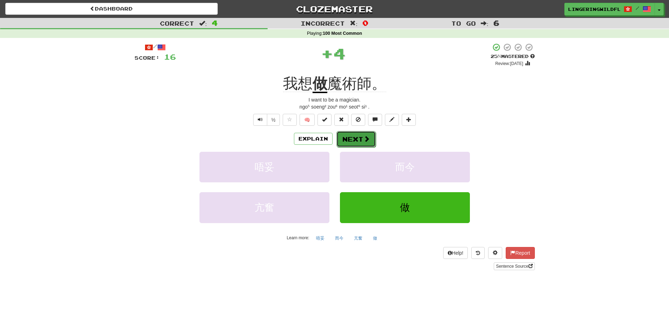
click at [353, 134] on button "Next" at bounding box center [355, 139] width 39 height 16
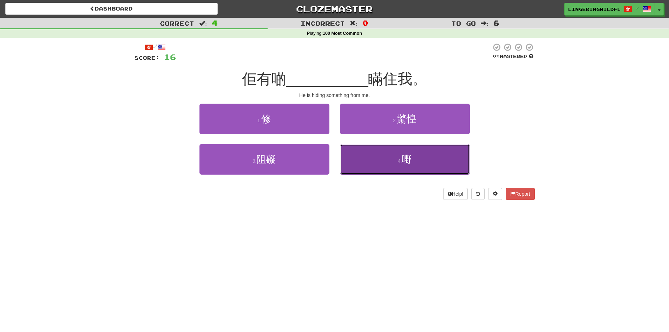
click at [432, 167] on button "4 . 嘢" at bounding box center [405, 159] width 130 height 31
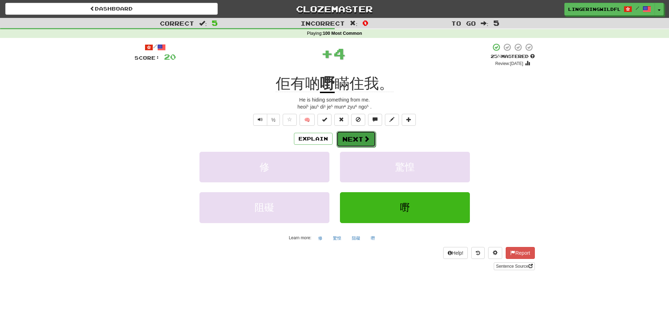
click at [357, 141] on button "Next" at bounding box center [355, 139] width 39 height 16
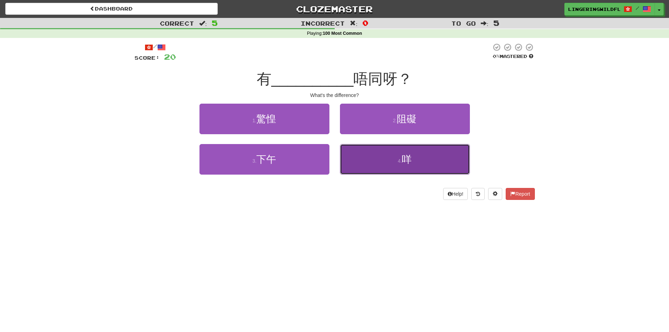
click at [402, 157] on button "4 . 咩" at bounding box center [405, 159] width 130 height 31
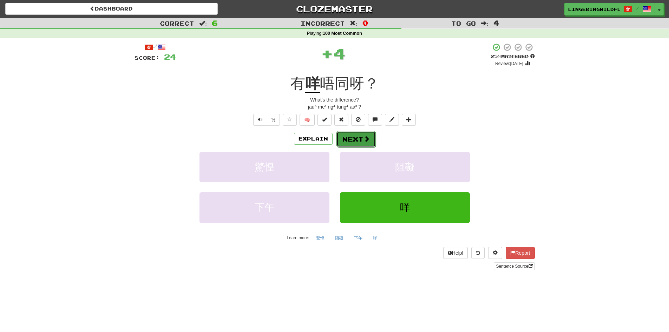
click at [360, 138] on button "Next" at bounding box center [355, 139] width 39 height 16
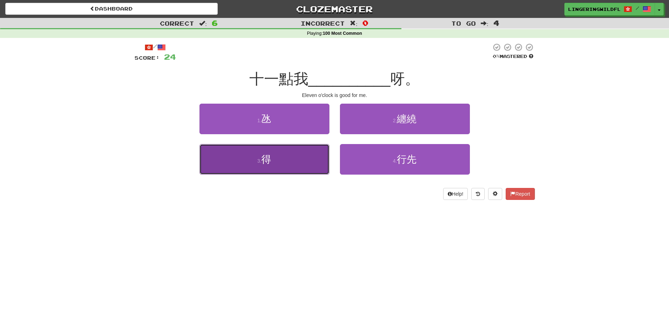
click at [274, 162] on button "3 . 得" at bounding box center [264, 159] width 130 height 31
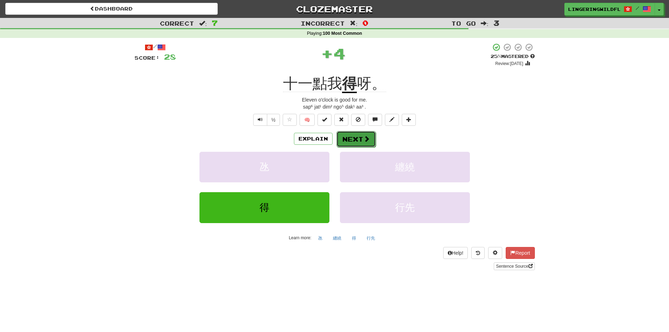
click at [352, 135] on button "Next" at bounding box center [355, 139] width 39 height 16
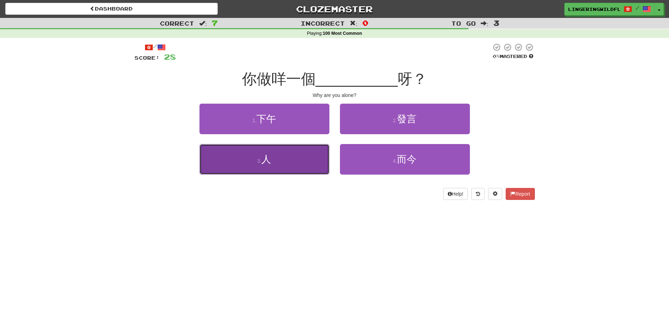
click at [291, 170] on button "3 . 人" at bounding box center [264, 159] width 130 height 31
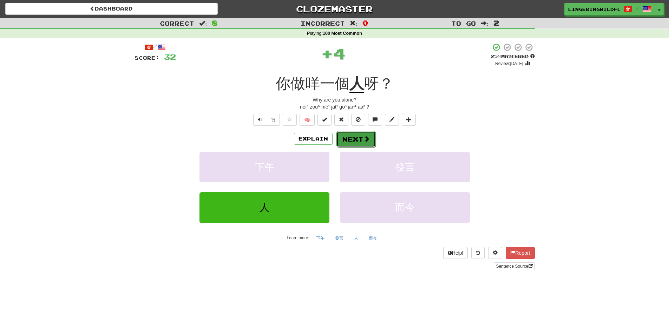
click at [350, 136] on button "Next" at bounding box center [355, 139] width 39 height 16
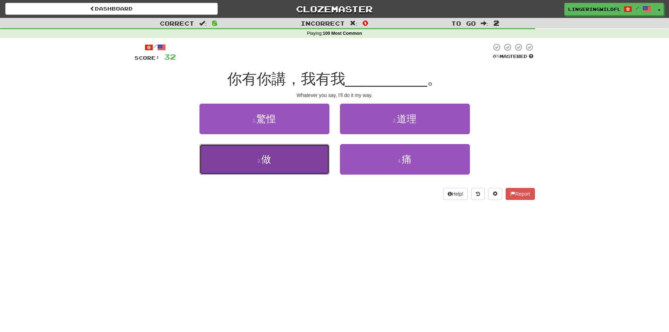
click at [265, 159] on span "做" at bounding box center [266, 159] width 10 height 11
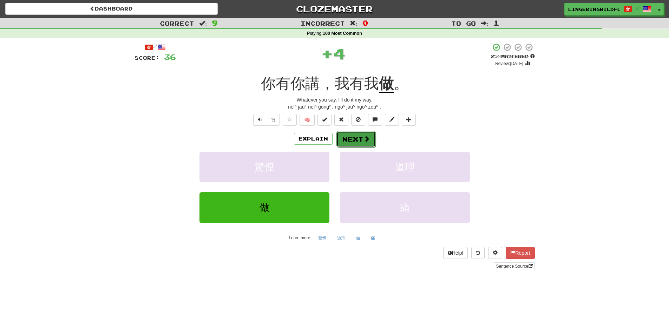
click at [352, 137] on button "Next" at bounding box center [355, 139] width 39 height 16
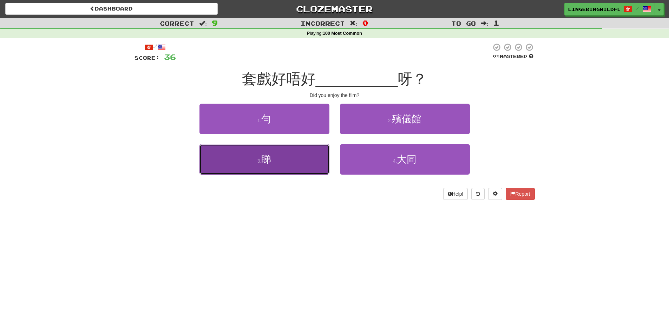
click at [312, 163] on button "3 . 睇" at bounding box center [264, 159] width 130 height 31
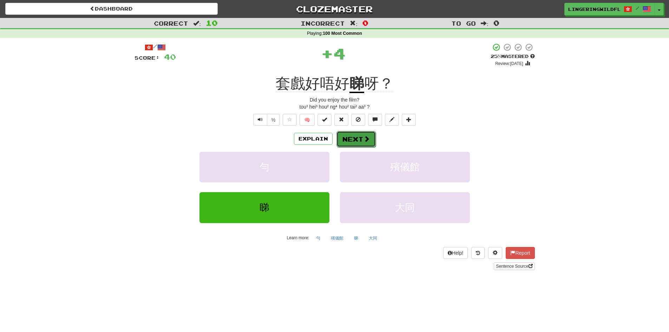
click at [366, 135] on span at bounding box center [366, 138] width 6 height 6
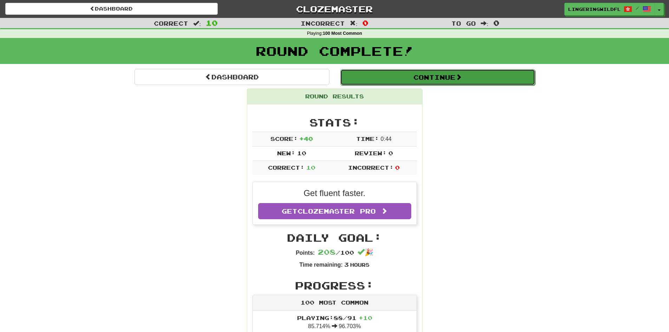
click at [391, 80] on button "Continue" at bounding box center [437, 77] width 195 height 16
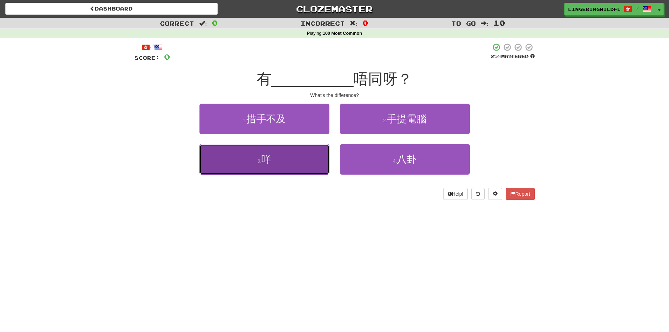
click at [287, 154] on button "3 . 咩" at bounding box center [264, 159] width 130 height 31
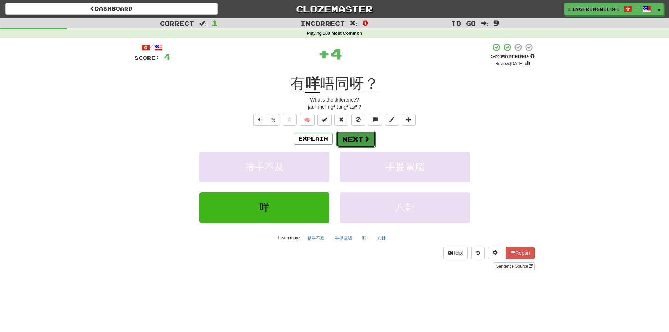
click at [359, 133] on button "Next" at bounding box center [355, 139] width 39 height 16
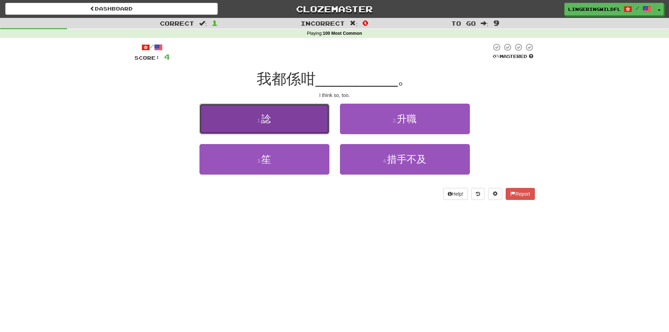
click at [305, 126] on button "1 . 諗" at bounding box center [264, 119] width 130 height 31
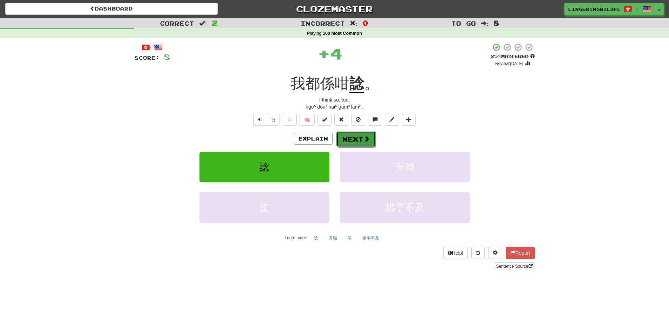
click at [358, 141] on button "Next" at bounding box center [355, 139] width 39 height 16
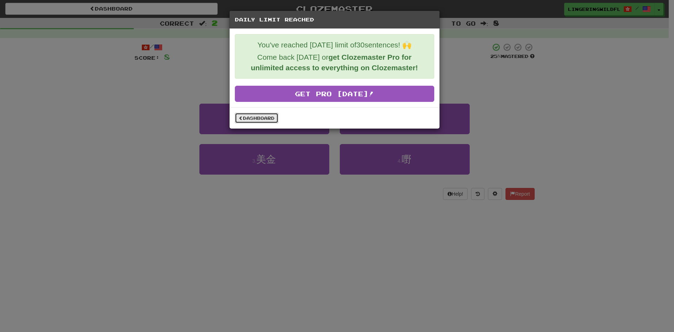
click at [261, 121] on link "Dashboard" at bounding box center [257, 118] width 44 height 11
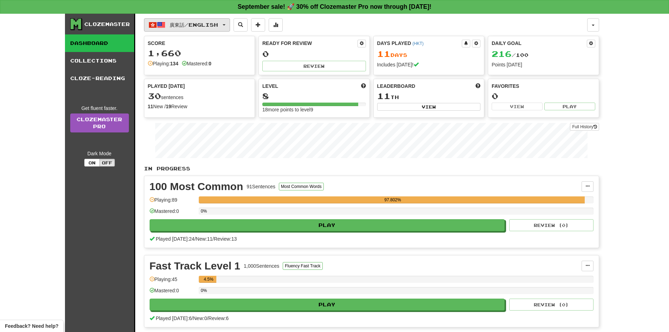
click at [207, 27] on span "廣東話 / English" at bounding box center [194, 25] width 48 height 6
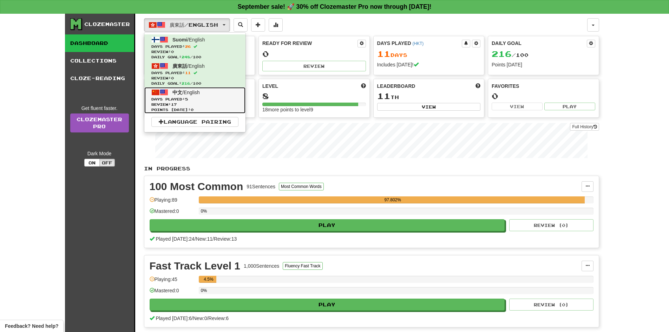
click at [187, 98] on span "Days Played: 5" at bounding box center [194, 99] width 87 height 5
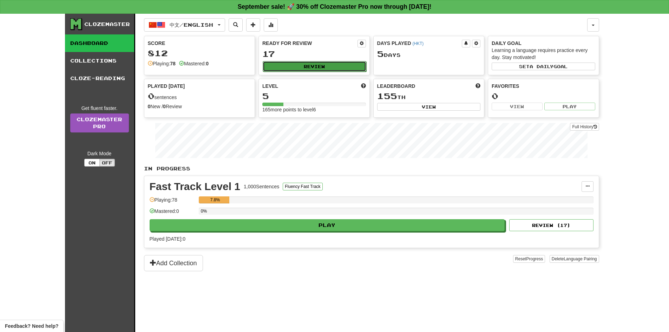
click at [313, 67] on button "Review" at bounding box center [315, 66] width 104 height 11
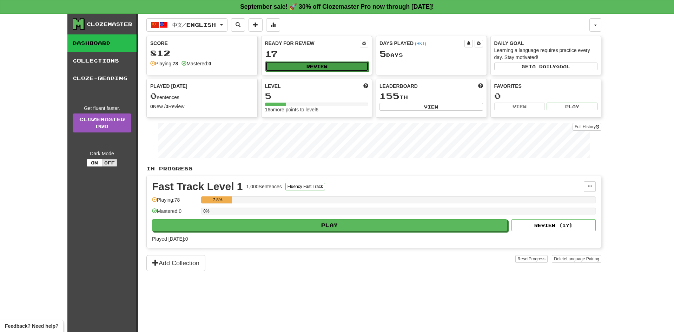
select select "**"
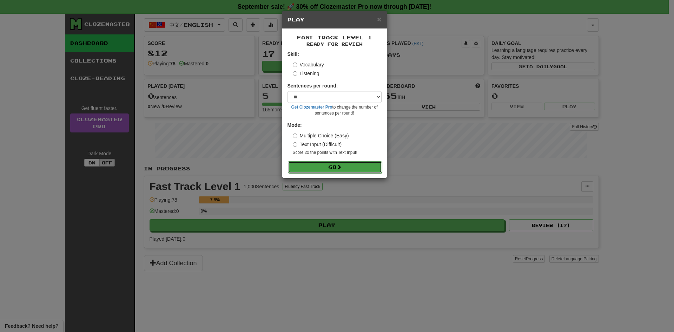
click at [352, 165] on button "Go" at bounding box center [335, 167] width 94 height 12
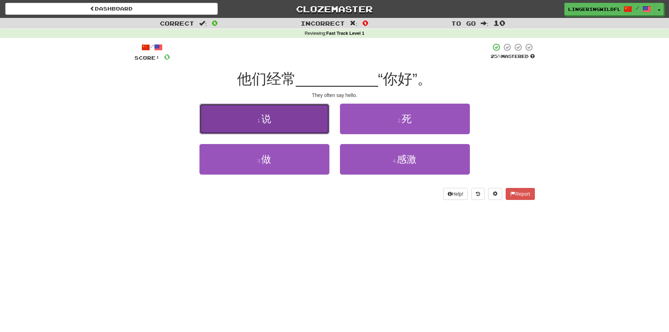
click at [299, 116] on button "1 . 说" at bounding box center [264, 119] width 130 height 31
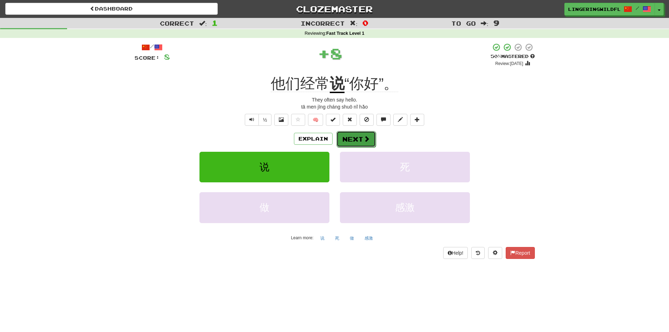
click at [352, 139] on button "Next" at bounding box center [355, 139] width 39 height 16
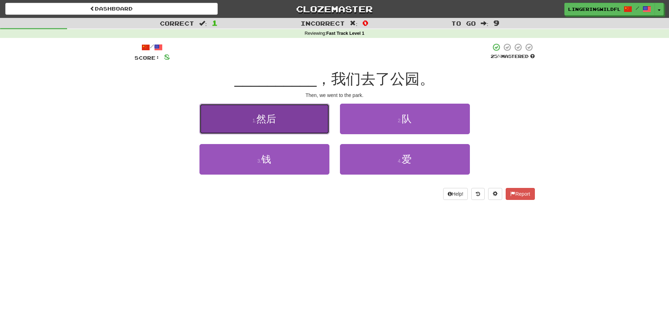
click at [285, 114] on button "1 . 然后" at bounding box center [264, 119] width 130 height 31
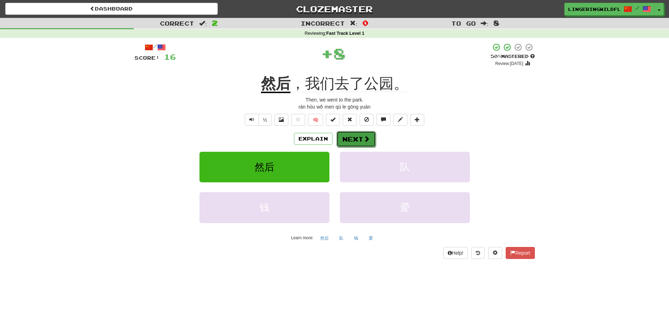
click at [356, 137] on button "Next" at bounding box center [355, 139] width 39 height 16
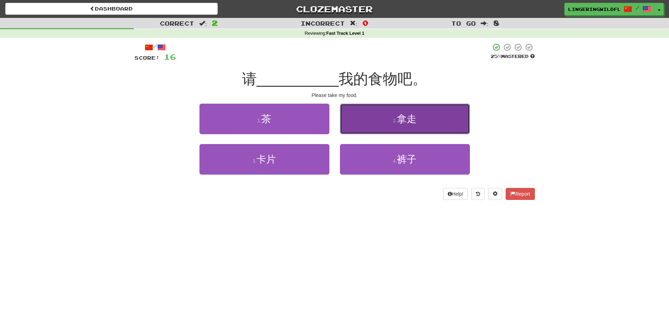
click at [407, 121] on span "拿走" at bounding box center [407, 118] width 20 height 11
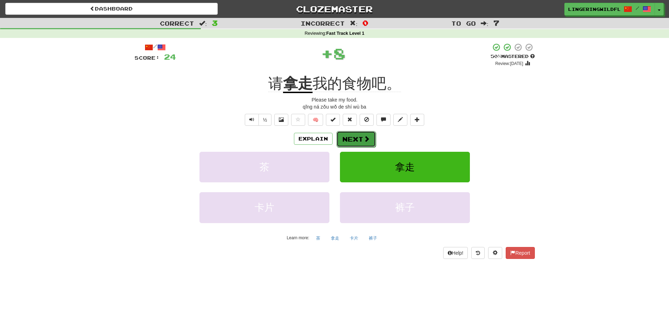
click at [353, 140] on button "Next" at bounding box center [355, 139] width 39 height 16
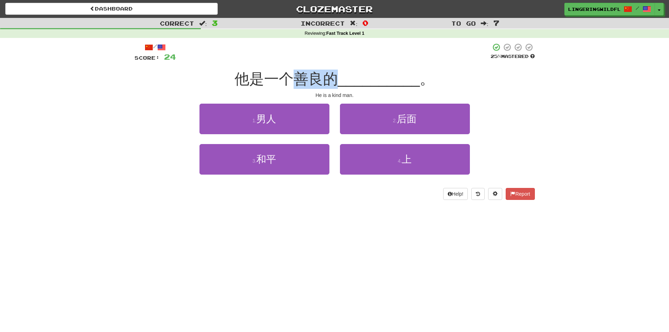
drag, startPoint x: 294, startPoint y: 80, endPoint x: 330, endPoint y: 85, distance: 36.4
click at [330, 85] on span "他是一个善良的" at bounding box center [285, 79] width 103 height 16
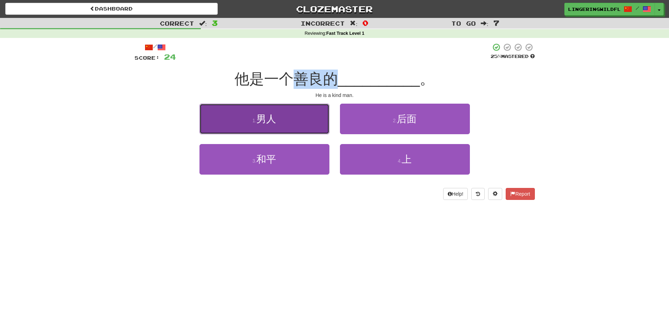
click at [294, 127] on button "1 . 男人" at bounding box center [264, 119] width 130 height 31
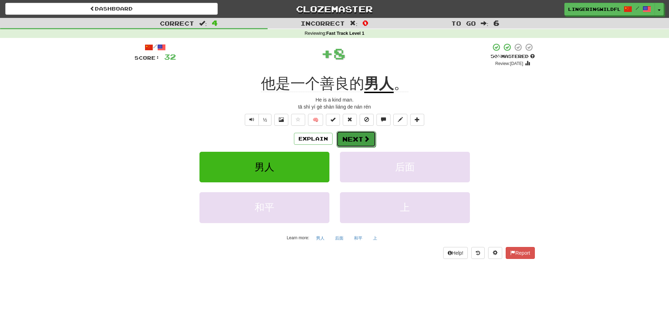
click at [360, 139] on button "Next" at bounding box center [355, 139] width 39 height 16
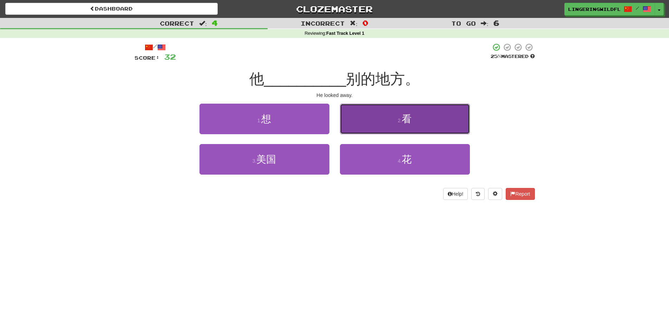
click at [401, 121] on small "2 ." at bounding box center [400, 121] width 4 height 6
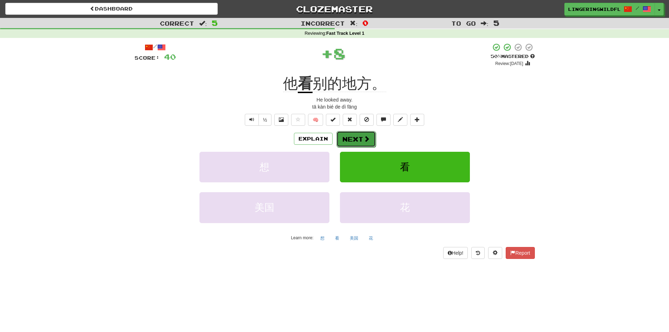
click at [356, 135] on button "Next" at bounding box center [355, 139] width 39 height 16
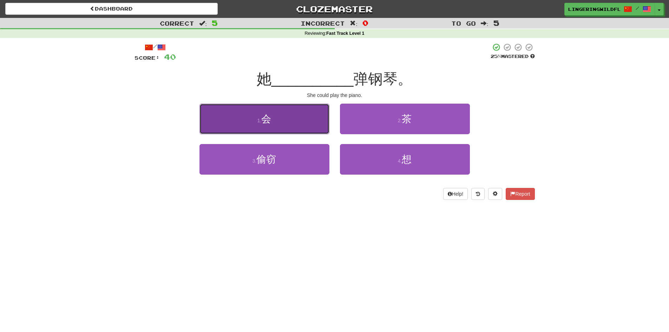
click at [304, 131] on button "1 . 会" at bounding box center [264, 119] width 130 height 31
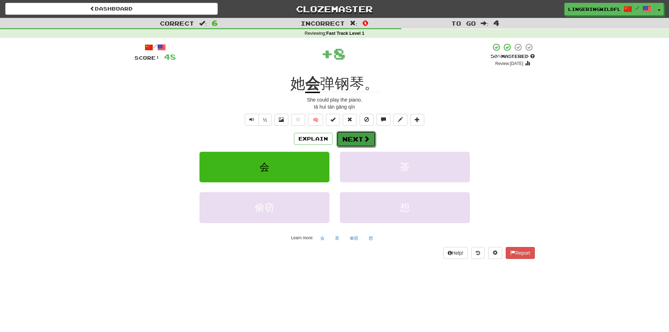
click at [365, 136] on span at bounding box center [366, 138] width 6 height 6
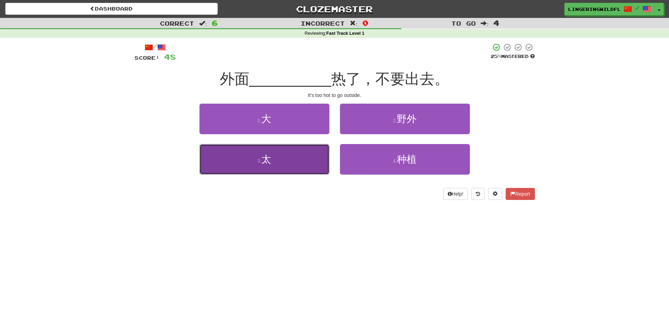
click at [316, 159] on button "3 . 太" at bounding box center [264, 159] width 130 height 31
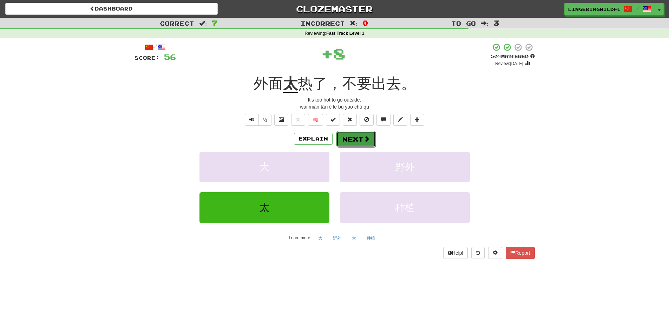
click at [354, 135] on button "Next" at bounding box center [355, 139] width 39 height 16
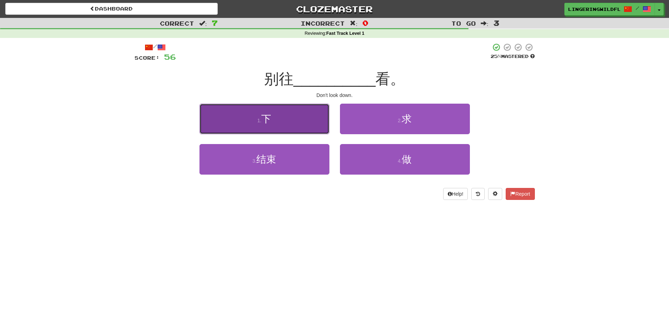
click at [317, 130] on button "1 . 下" at bounding box center [264, 119] width 130 height 31
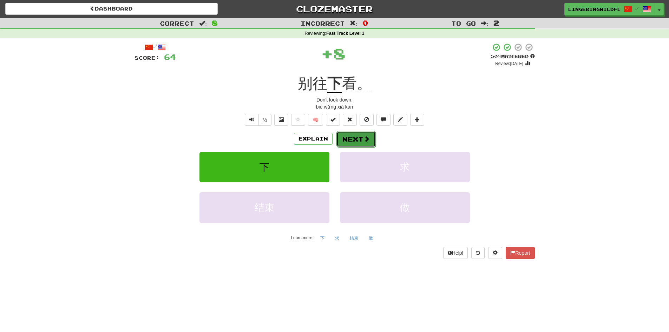
click at [365, 140] on span at bounding box center [366, 138] width 6 height 6
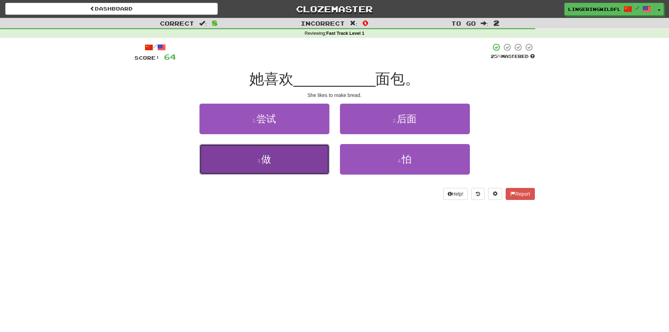
click at [248, 155] on button "3 . 做" at bounding box center [264, 159] width 130 height 31
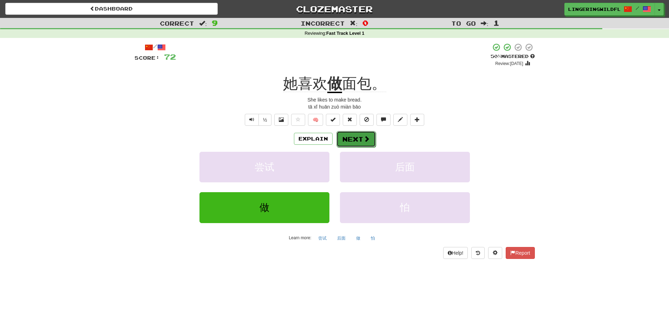
click at [356, 141] on button "Next" at bounding box center [355, 139] width 39 height 16
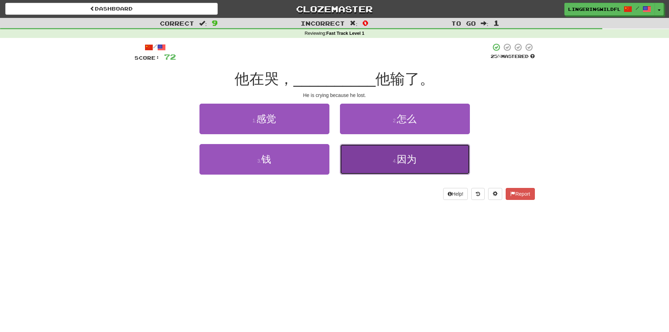
click at [361, 164] on button "4 . 因为" at bounding box center [405, 159] width 130 height 31
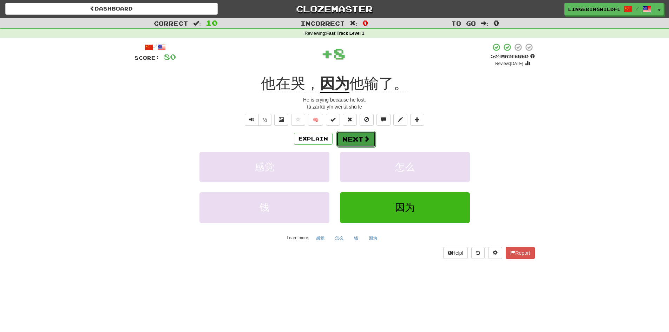
click at [358, 137] on button "Next" at bounding box center [355, 139] width 39 height 16
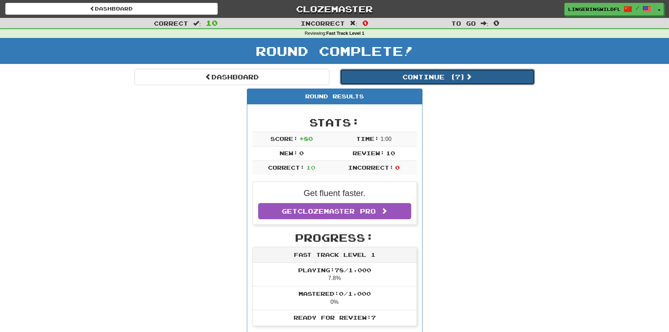
click at [398, 75] on button "Continue ( 7 )" at bounding box center [437, 77] width 195 height 16
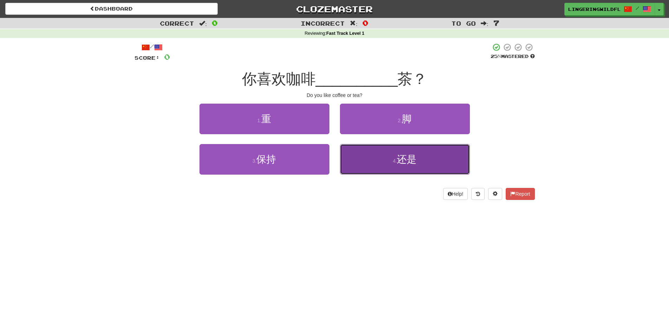
click at [424, 157] on button "4 . 还是" at bounding box center [405, 159] width 130 height 31
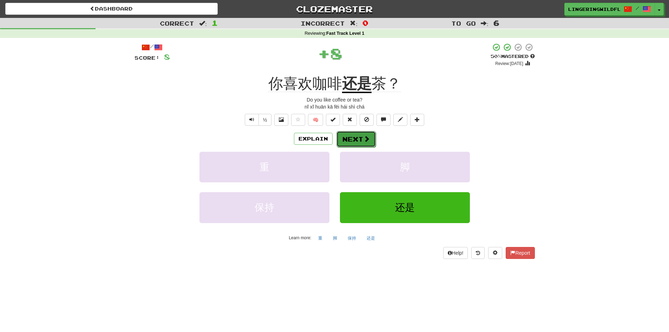
click at [347, 137] on button "Next" at bounding box center [355, 139] width 39 height 16
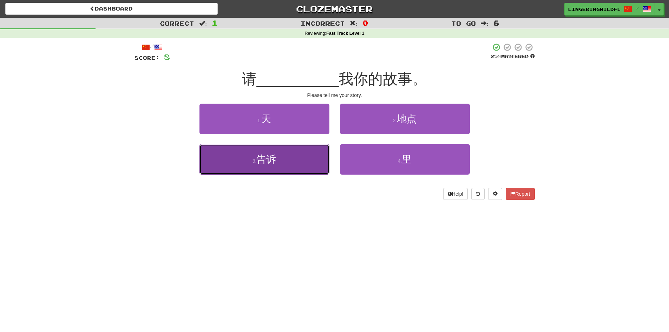
click at [299, 164] on button "3 . 告诉" at bounding box center [264, 159] width 130 height 31
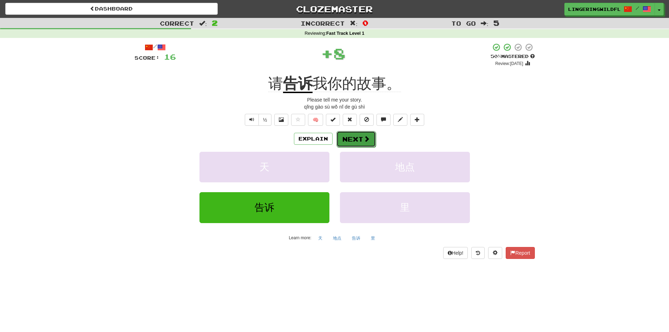
click at [370, 133] on button "Next" at bounding box center [355, 139] width 39 height 16
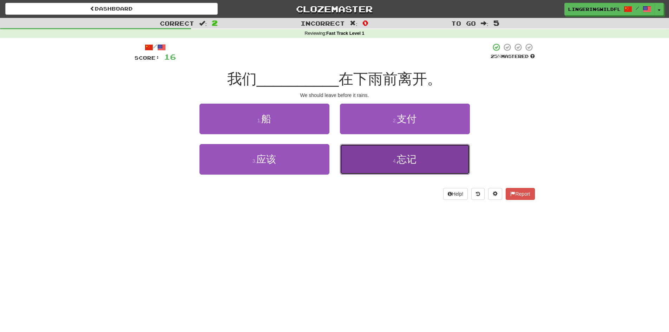
click at [380, 164] on button "4 . 忘记" at bounding box center [405, 159] width 130 height 31
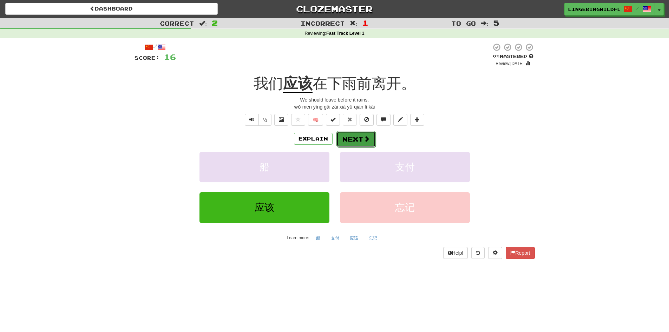
click at [358, 142] on button "Next" at bounding box center [355, 139] width 39 height 16
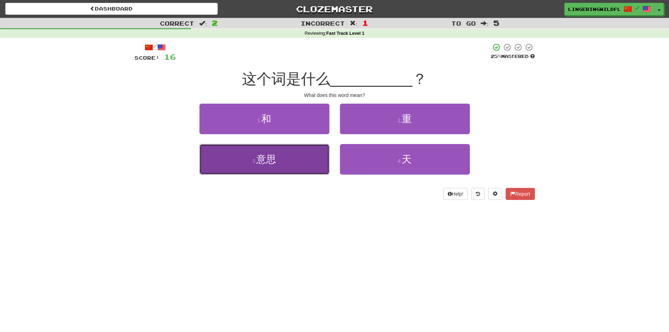
click at [284, 160] on button "3 . 意思" at bounding box center [264, 159] width 130 height 31
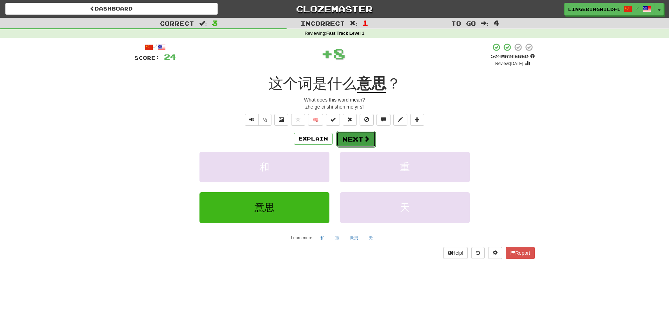
click at [346, 135] on button "Next" at bounding box center [355, 139] width 39 height 16
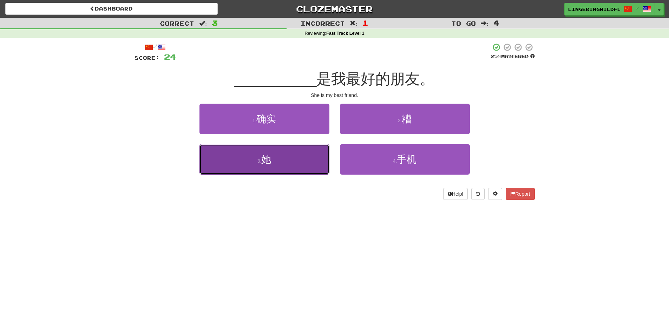
click at [304, 161] on button "3 . 她" at bounding box center [264, 159] width 130 height 31
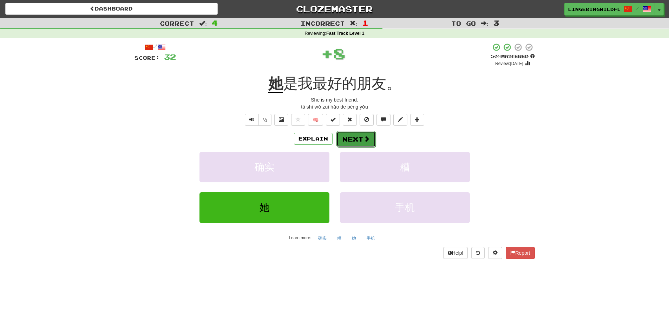
click at [354, 139] on button "Next" at bounding box center [355, 139] width 39 height 16
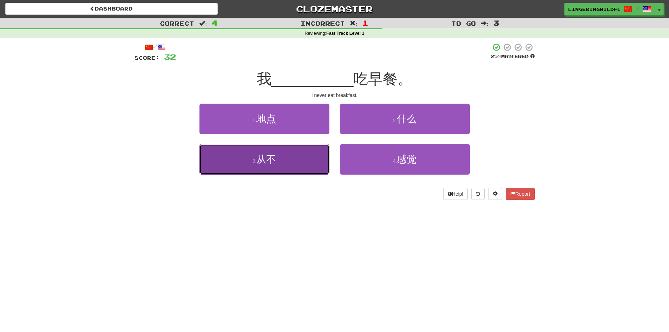
click at [293, 167] on button "3 . 从不" at bounding box center [264, 159] width 130 height 31
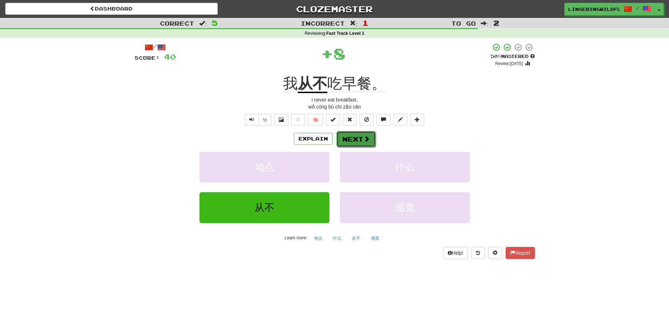
click at [366, 137] on span at bounding box center [366, 138] width 6 height 6
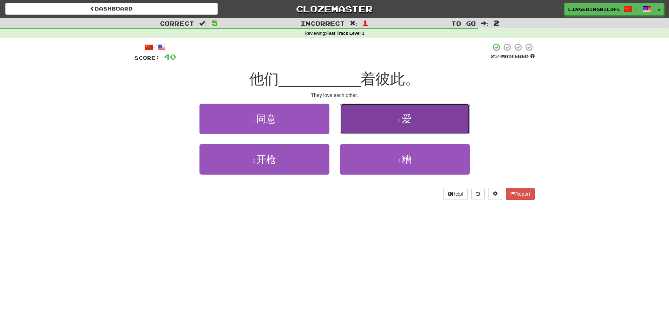
click at [410, 123] on span "爱" at bounding box center [407, 118] width 10 height 11
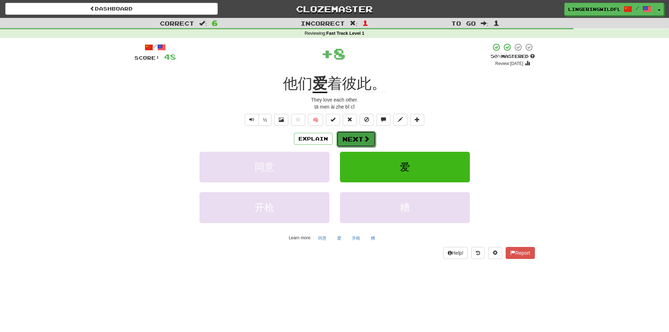
click at [352, 138] on button "Next" at bounding box center [355, 139] width 39 height 16
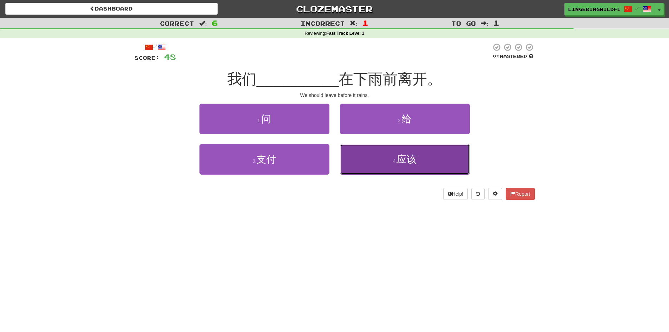
click at [400, 163] on span "应该" at bounding box center [407, 159] width 20 height 11
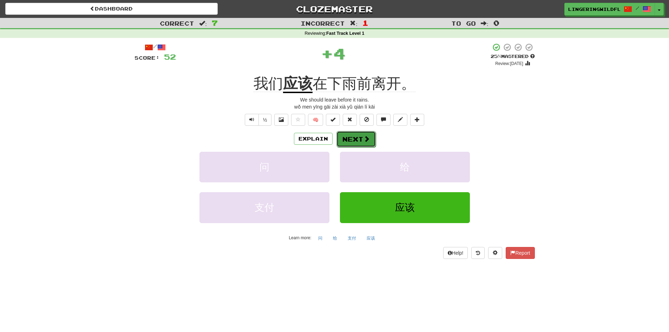
click at [357, 138] on button "Next" at bounding box center [355, 139] width 39 height 16
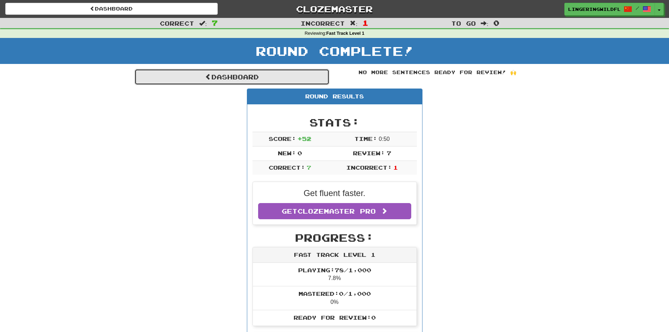
click at [314, 84] on link "Dashboard" at bounding box center [231, 77] width 195 height 16
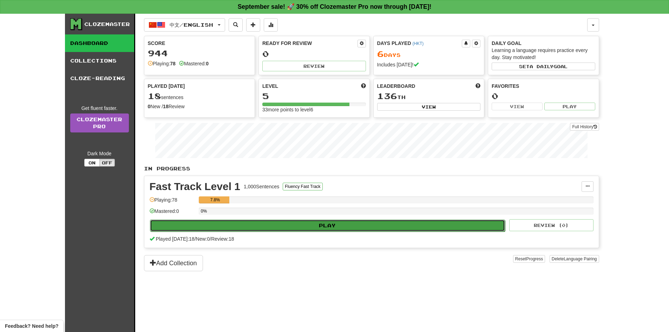
click at [312, 225] on button "Play" at bounding box center [327, 225] width 355 height 12
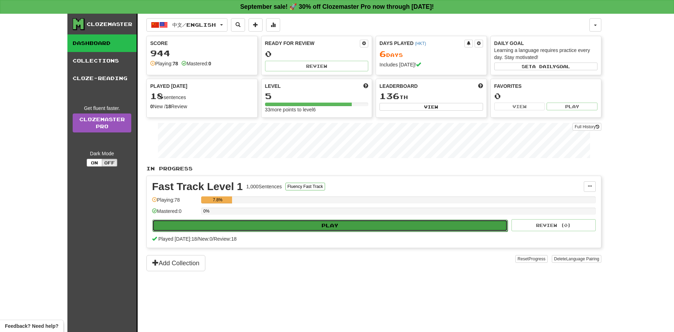
select select "**"
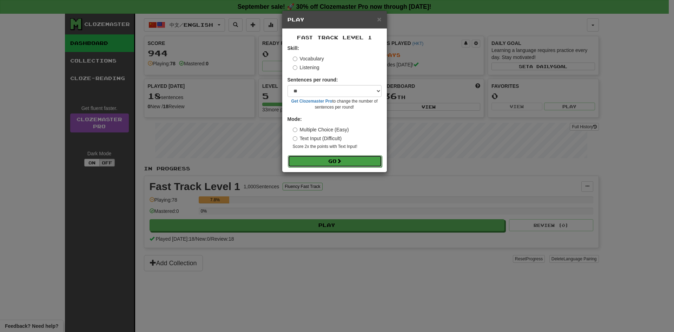
click at [330, 161] on button "Go" at bounding box center [335, 161] width 94 height 12
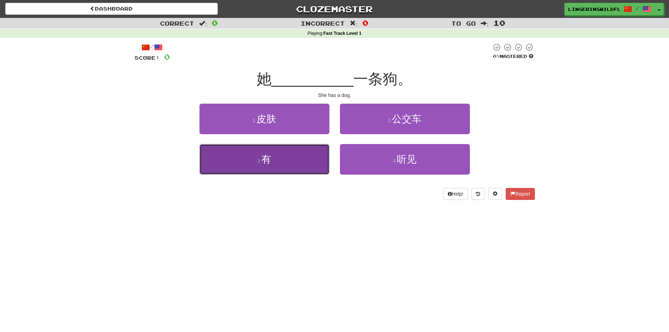
click at [301, 158] on button "3 . 有" at bounding box center [264, 159] width 130 height 31
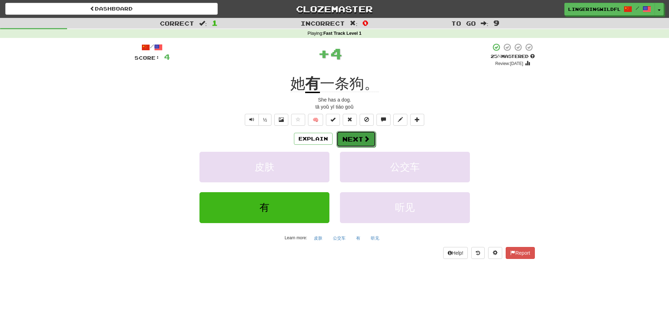
click at [352, 138] on button "Next" at bounding box center [355, 139] width 39 height 16
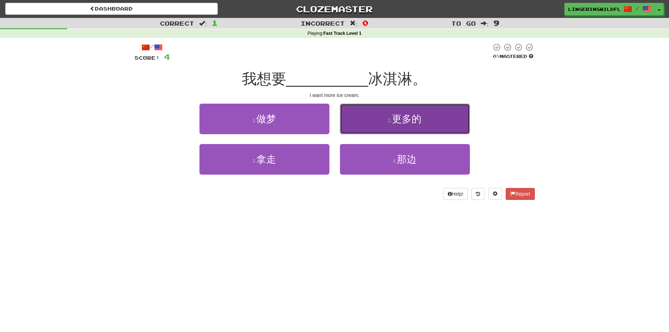
click at [406, 125] on button "2 . 更多的" at bounding box center [405, 119] width 130 height 31
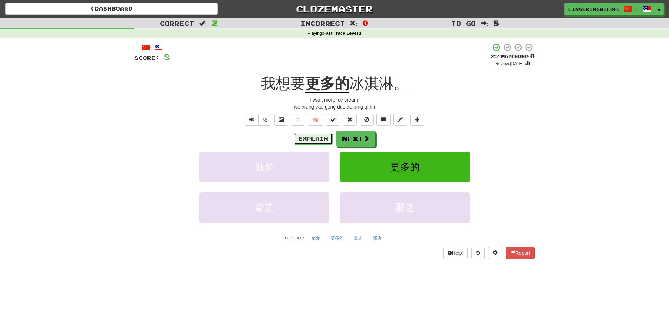
click at [305, 138] on button "Explain" at bounding box center [313, 139] width 39 height 12
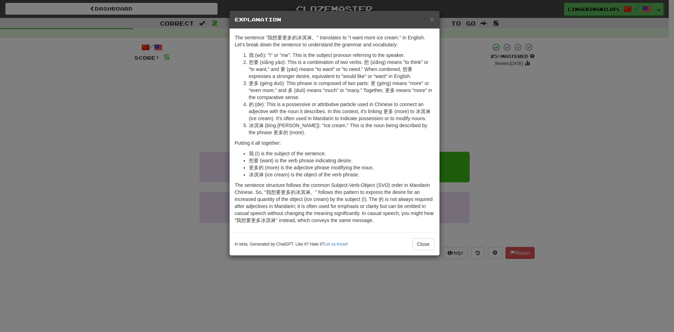
click at [429, 20] on h5 "Explanation" at bounding box center [334, 19] width 199 height 7
click at [432, 19] on span "×" at bounding box center [432, 19] width 4 height 8
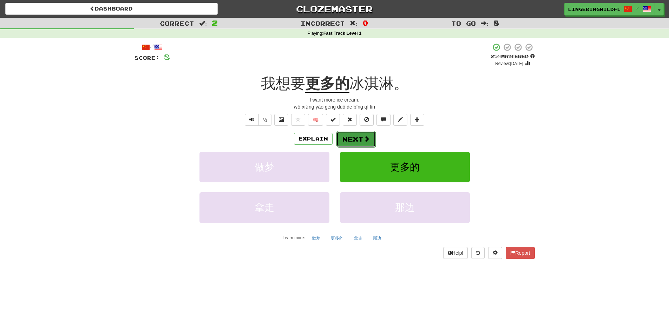
click at [359, 138] on button "Next" at bounding box center [355, 139] width 39 height 16
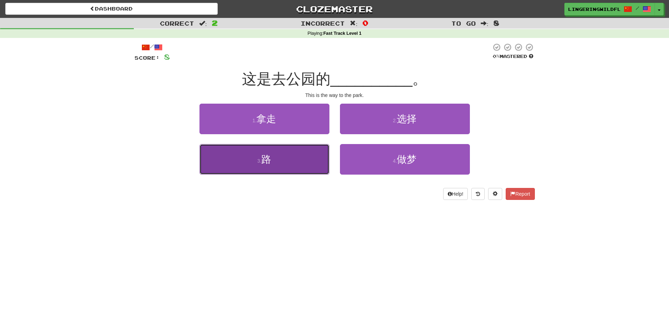
click at [292, 158] on button "3 . 路" at bounding box center [264, 159] width 130 height 31
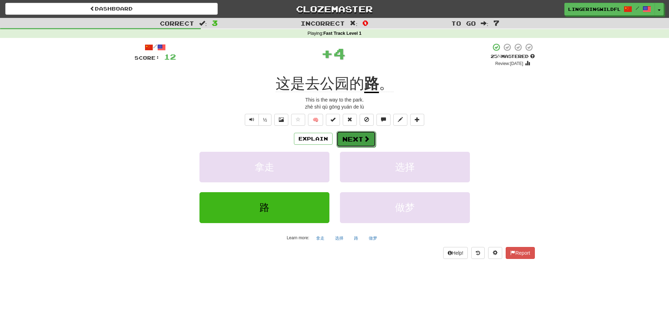
click at [352, 138] on button "Next" at bounding box center [355, 139] width 39 height 16
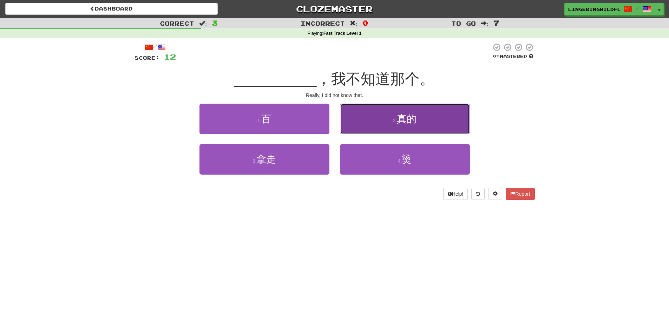
click at [411, 118] on span "真的" at bounding box center [407, 118] width 20 height 11
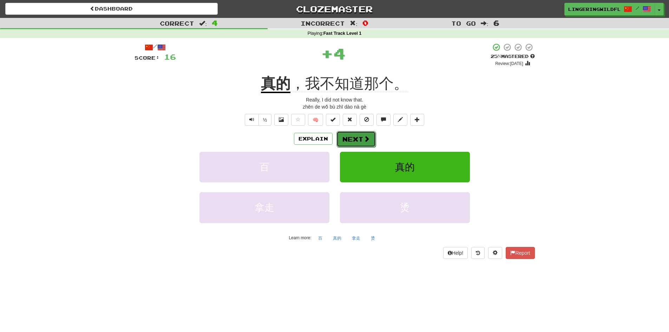
click at [358, 135] on button "Next" at bounding box center [355, 139] width 39 height 16
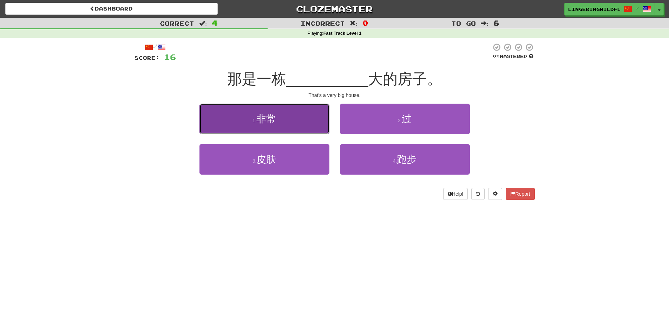
click at [294, 122] on button "1 . 非常" at bounding box center [264, 119] width 130 height 31
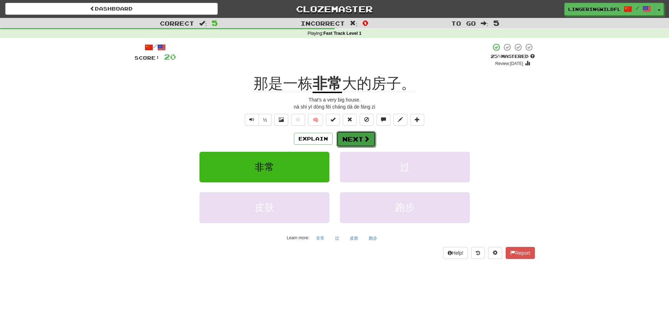
click at [356, 137] on button "Next" at bounding box center [355, 139] width 39 height 16
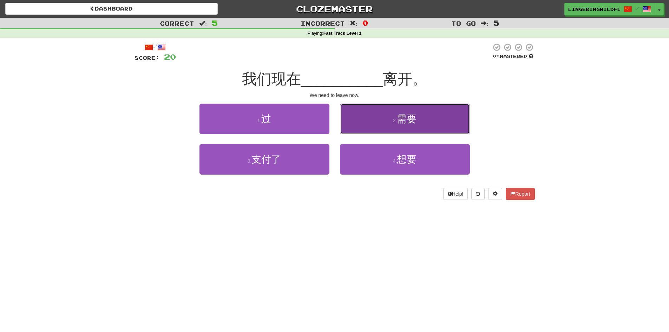
click at [406, 118] on span "需要" at bounding box center [407, 118] width 20 height 11
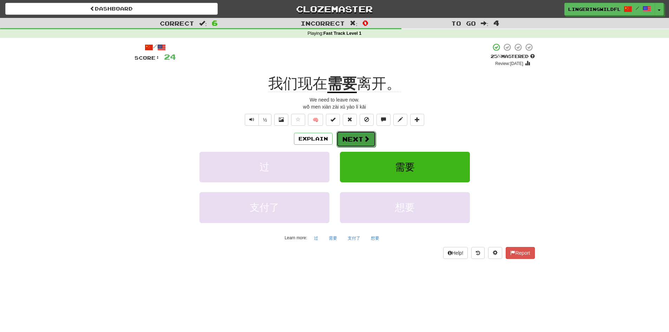
click at [356, 135] on button "Next" at bounding box center [355, 139] width 39 height 16
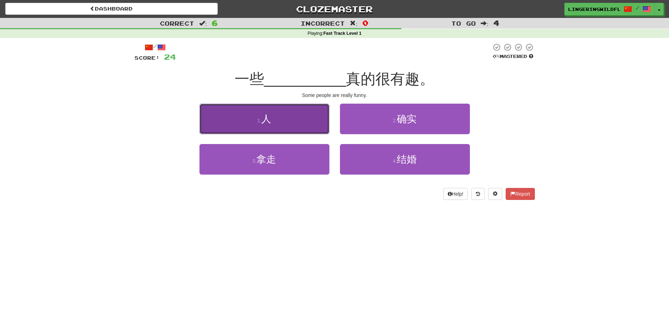
click at [302, 122] on button "1 . 人" at bounding box center [264, 119] width 130 height 31
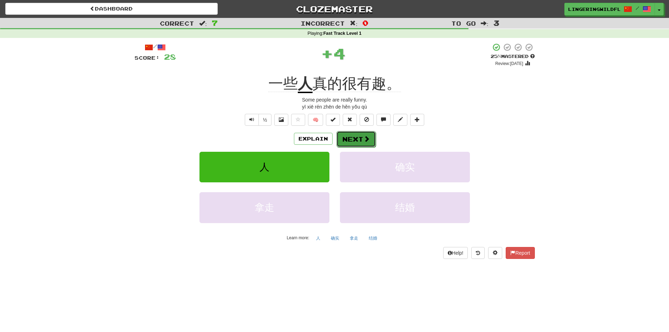
click at [357, 140] on button "Next" at bounding box center [355, 139] width 39 height 16
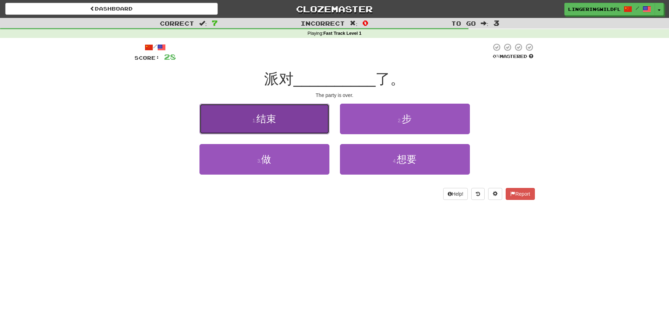
click at [264, 124] on button "1 . 结束" at bounding box center [264, 119] width 130 height 31
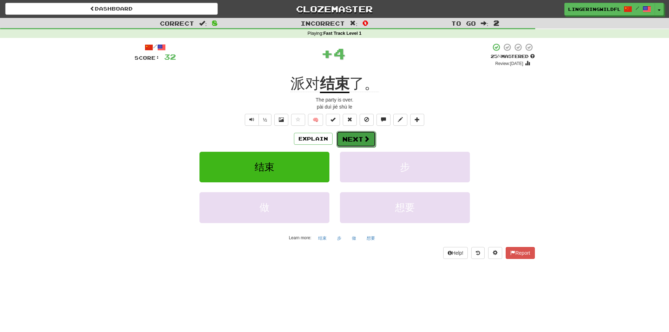
click at [360, 138] on button "Next" at bounding box center [355, 139] width 39 height 16
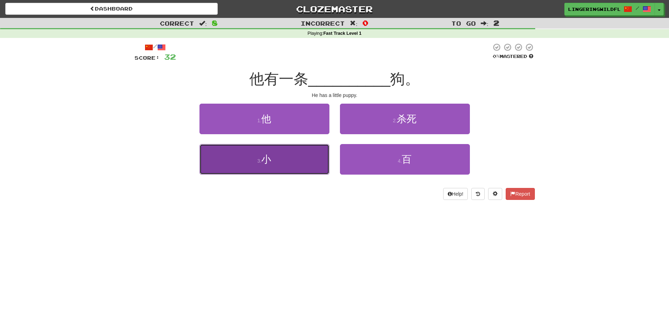
click at [290, 161] on button "3 . 小" at bounding box center [264, 159] width 130 height 31
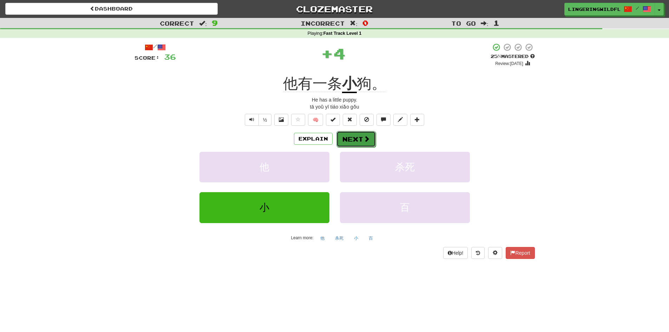
click at [363, 137] on span at bounding box center [366, 138] width 6 height 6
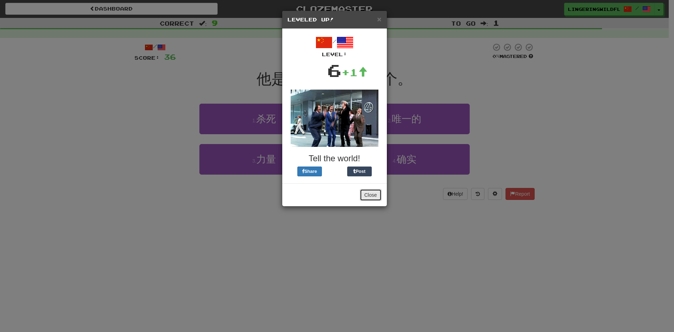
click at [372, 194] on button "Close" at bounding box center [371, 195] width 22 height 12
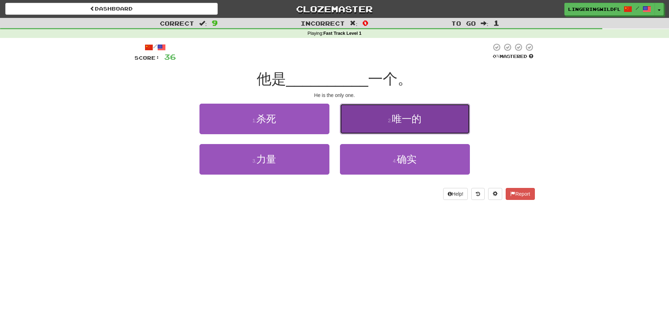
click at [432, 118] on button "2 . 唯一的" at bounding box center [405, 119] width 130 height 31
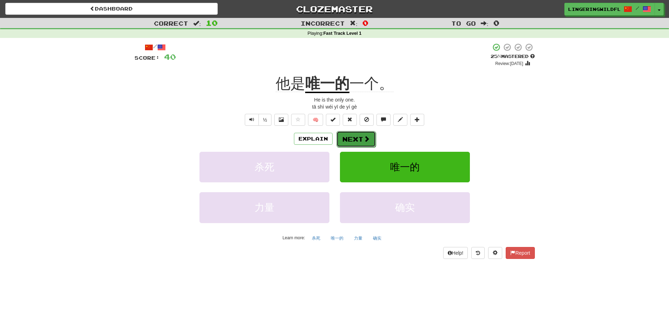
click at [351, 143] on button "Next" at bounding box center [355, 139] width 39 height 16
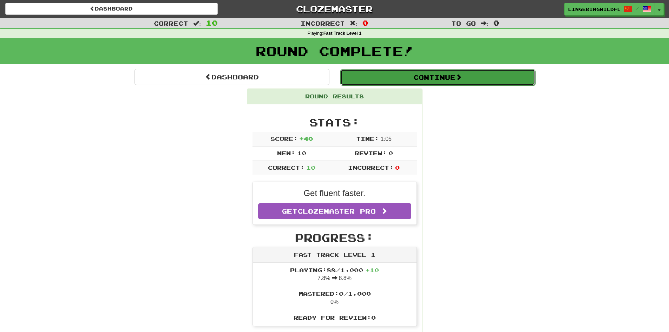
click at [426, 76] on button "Continue" at bounding box center [437, 77] width 195 height 16
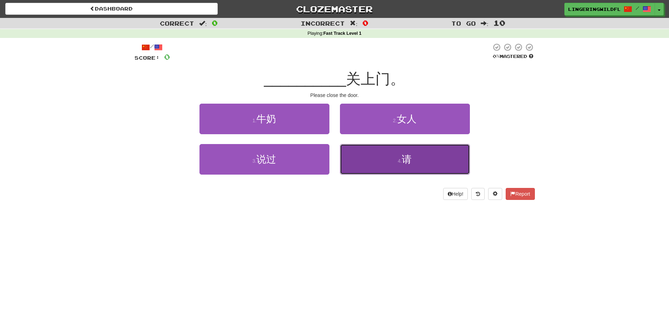
click at [414, 166] on button "4 . 请" at bounding box center [405, 159] width 130 height 31
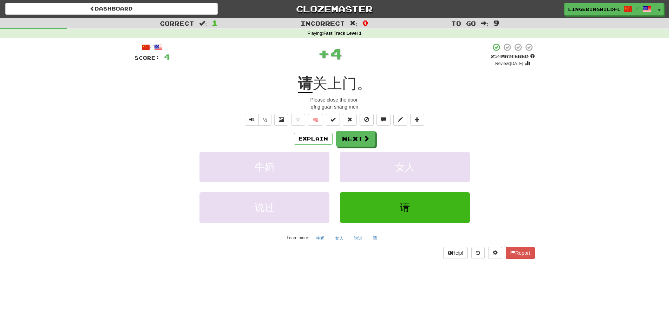
click at [348, 128] on div "/ Score: 4 + 4 25 % Mastered Review: 2025-09-22 请 关上门。 Please close the door. q…" at bounding box center [334, 151] width 400 height 216
click at [350, 137] on button "Next" at bounding box center [355, 139] width 39 height 16
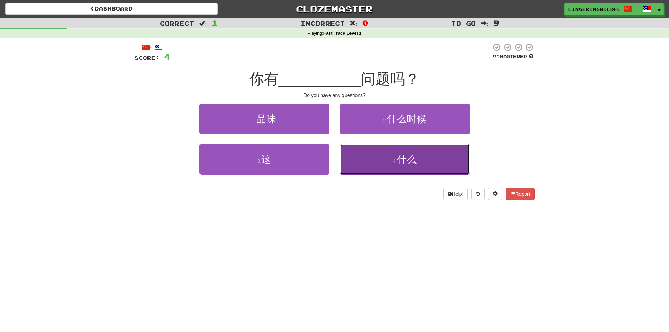
click at [394, 158] on small "4 ." at bounding box center [395, 161] width 4 height 6
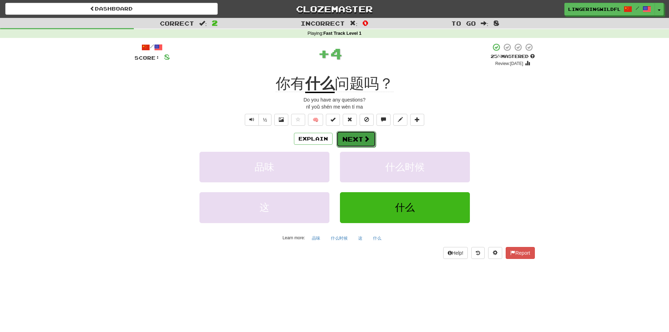
click at [354, 135] on button "Next" at bounding box center [355, 139] width 39 height 16
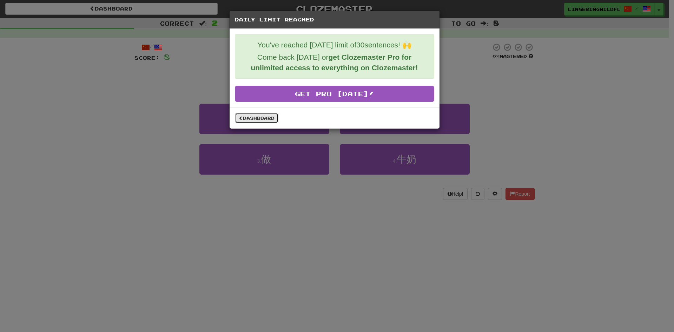
click at [259, 118] on link "Dashboard" at bounding box center [257, 118] width 44 height 11
